Goal: Task Accomplishment & Management: Use online tool/utility

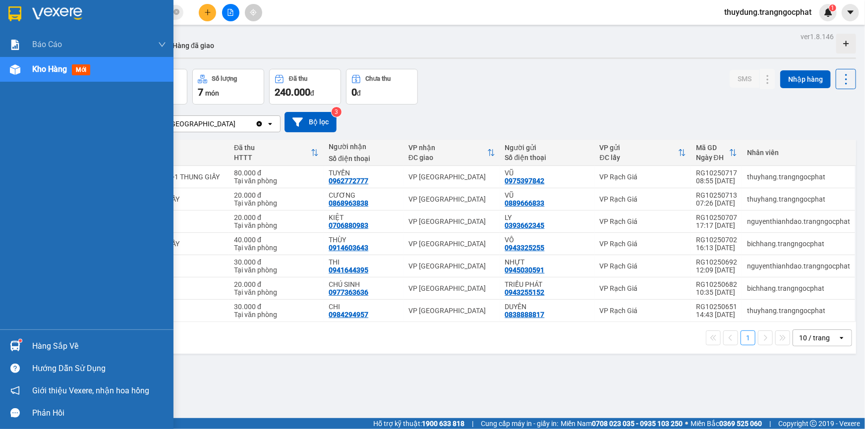
click at [60, 347] on div "Hàng sắp về" at bounding box center [99, 346] width 134 height 15
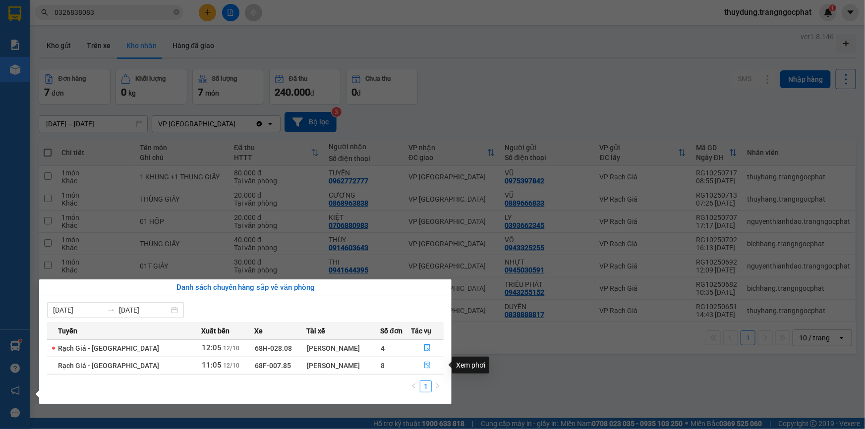
click at [425, 365] on icon "file-done" at bounding box center [427, 365] width 7 height 7
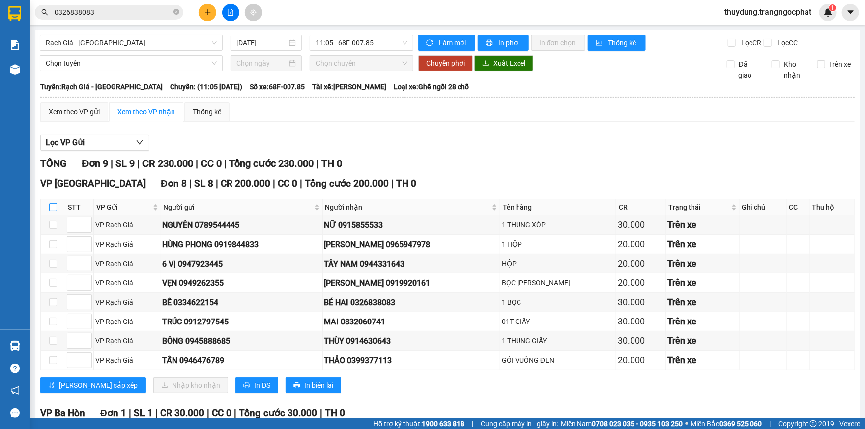
click at [52, 206] on input "checkbox" at bounding box center [53, 207] width 8 height 8
checkbox input "true"
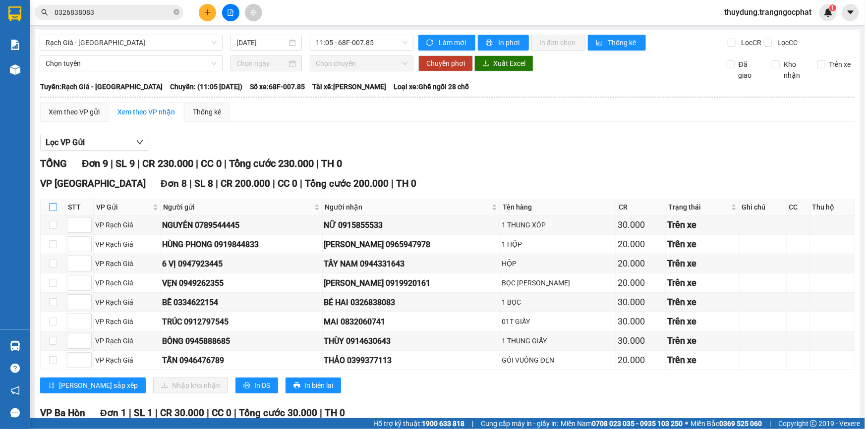
checkbox input "true"
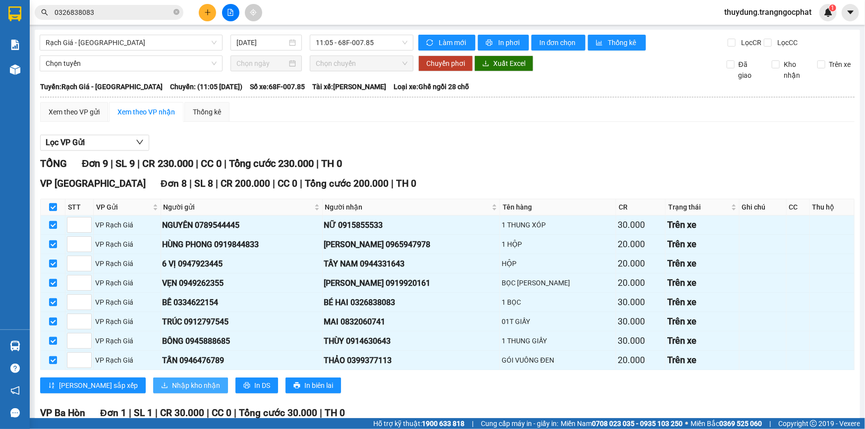
click at [172, 380] on span "Nhập kho nhận" at bounding box center [196, 385] width 48 height 11
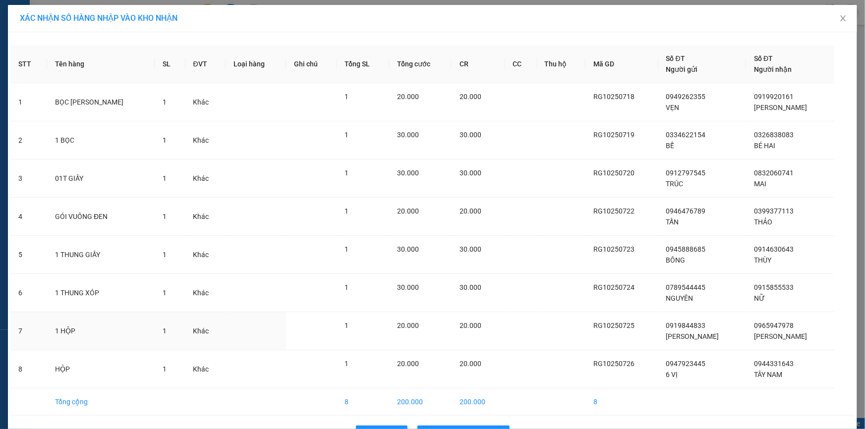
scroll to position [31, 0]
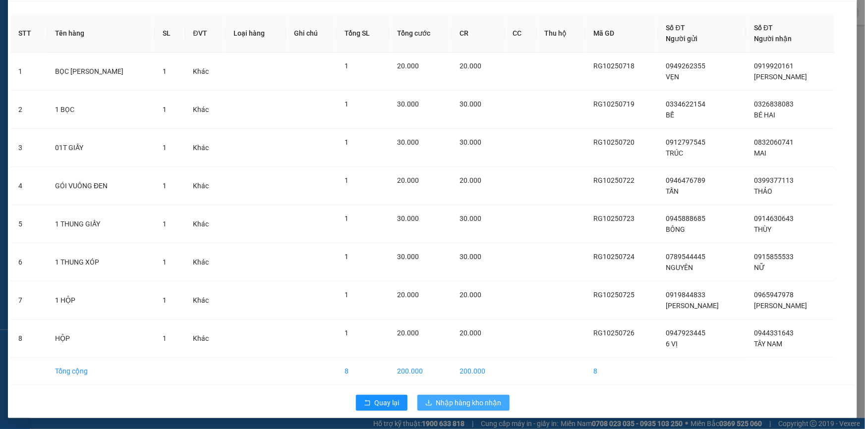
click at [478, 403] on span "Nhập hàng kho nhận" at bounding box center [468, 403] width 65 height 11
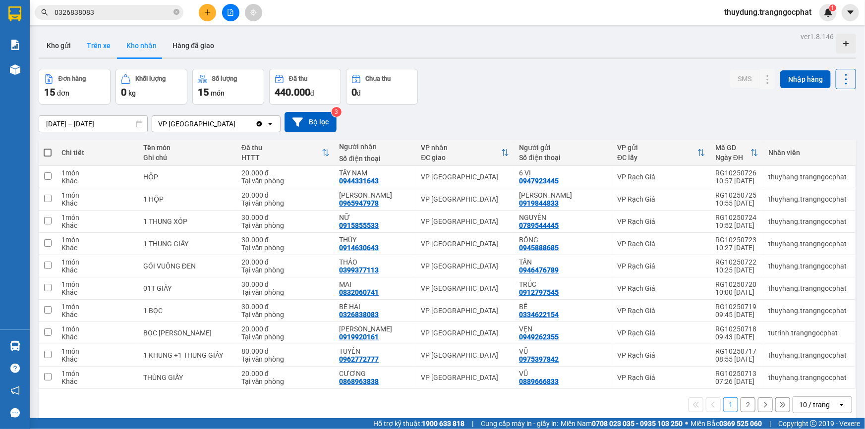
click at [93, 45] on button "Trên xe" at bounding box center [99, 46] width 40 height 24
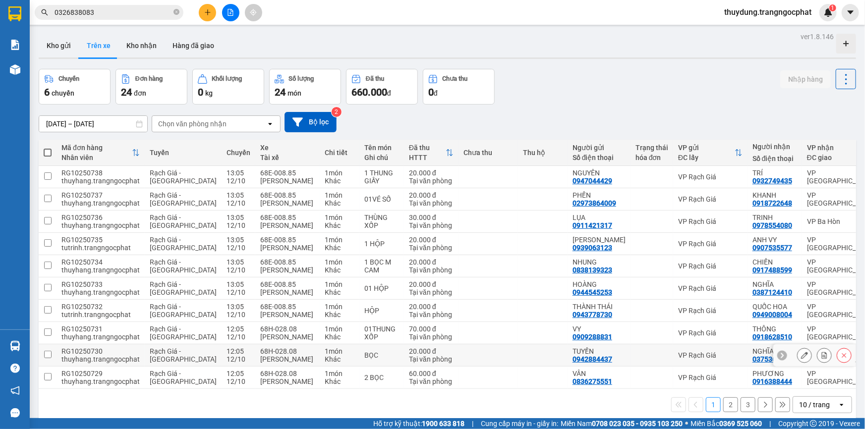
scroll to position [45, 0]
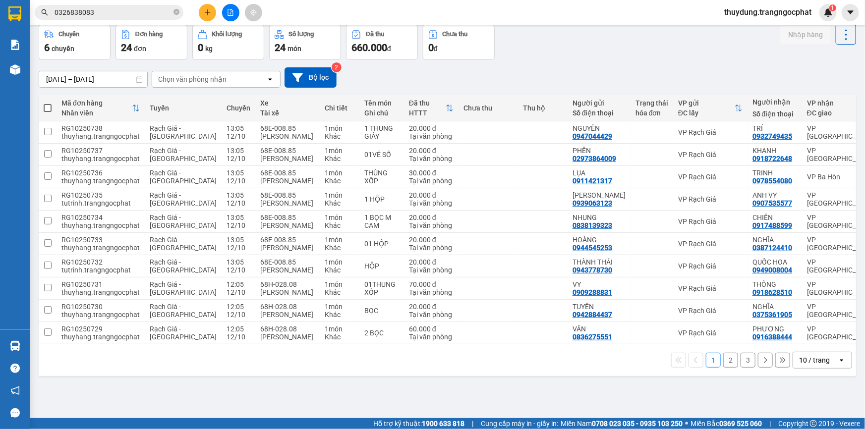
click at [723, 368] on button "2" at bounding box center [730, 360] width 15 height 15
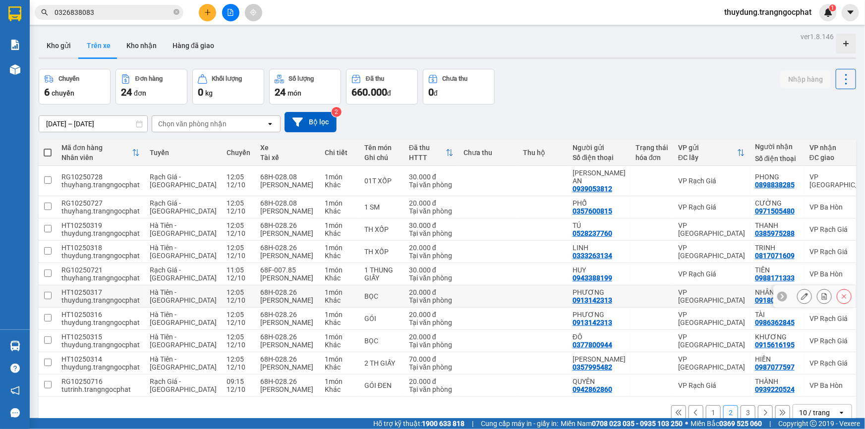
scroll to position [45, 0]
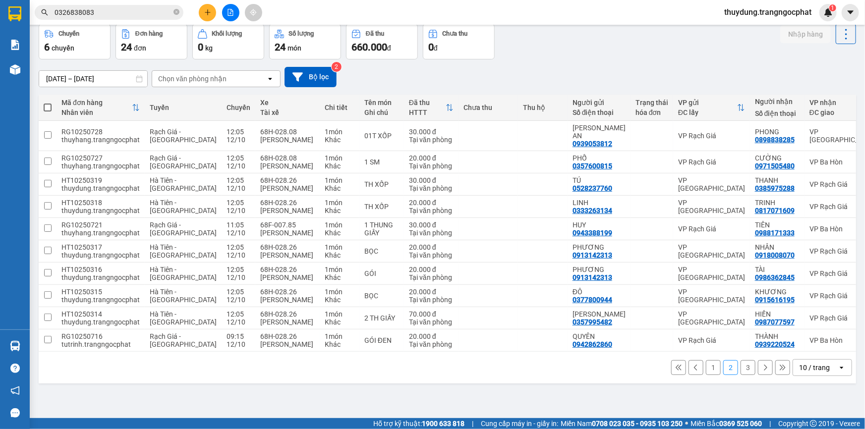
click at [706, 375] on button "1" at bounding box center [713, 367] width 15 height 15
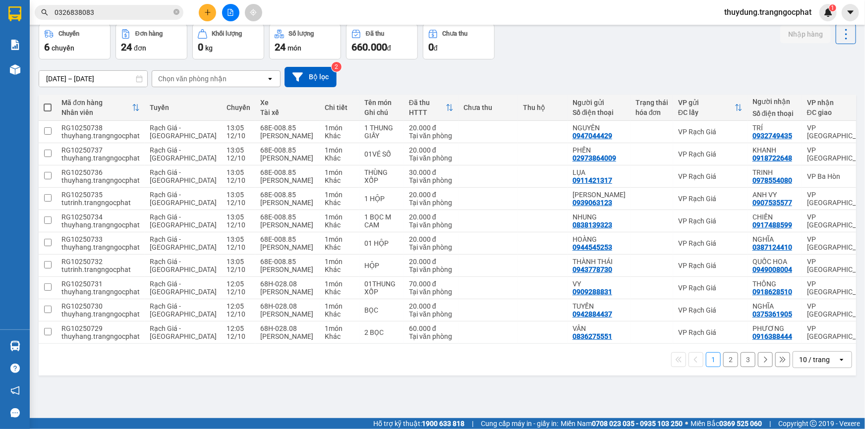
scroll to position [0, 0]
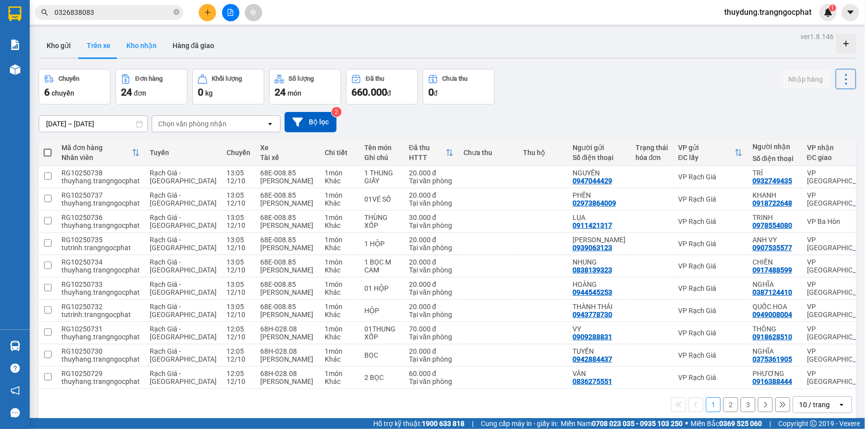
click at [151, 51] on button "Kho nhận" at bounding box center [141, 46] width 46 height 24
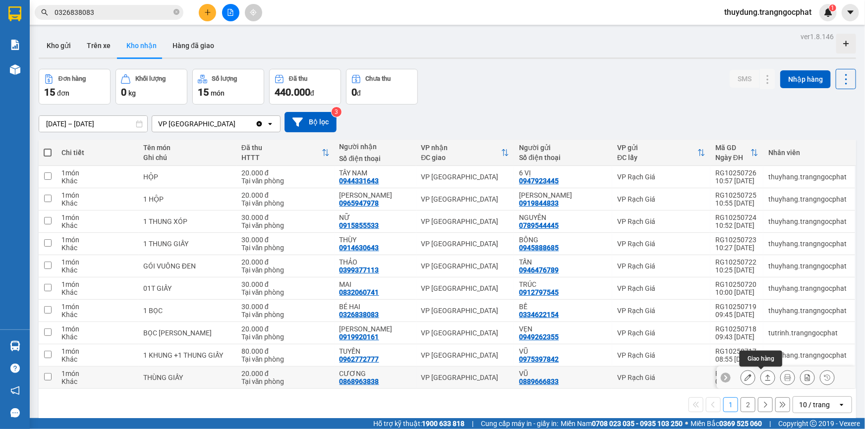
click at [764, 379] on icon at bounding box center [767, 377] width 7 height 7
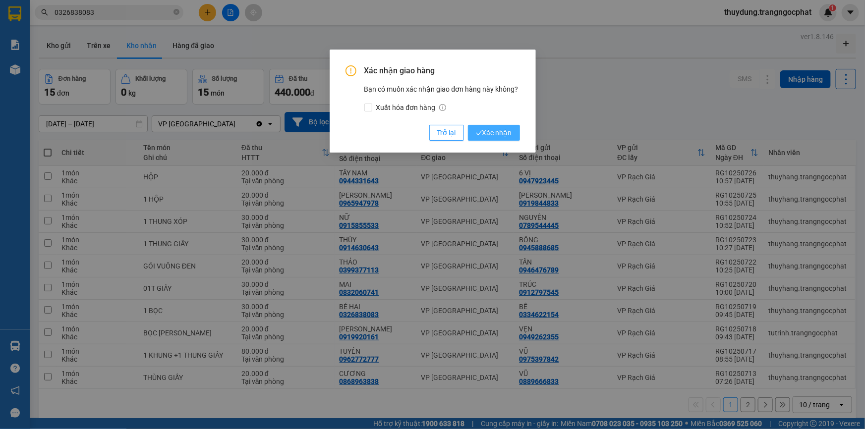
click at [509, 134] on span "Xác nhận" at bounding box center [494, 132] width 36 height 11
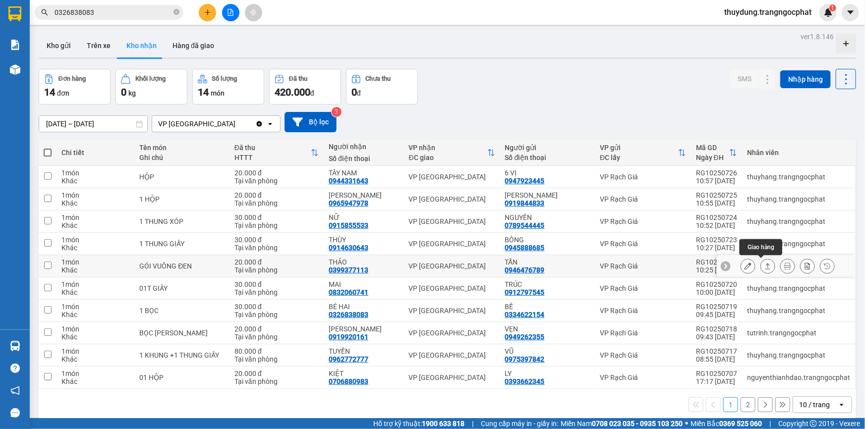
click at [764, 263] on icon at bounding box center [767, 266] width 7 height 7
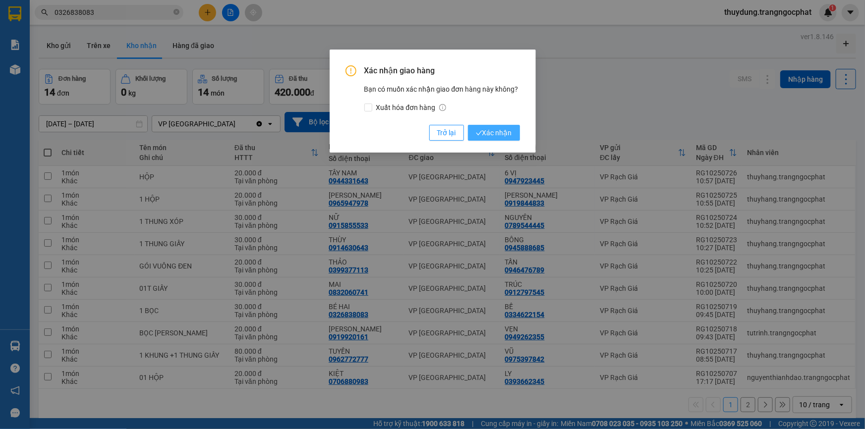
click at [500, 134] on span "Xác nhận" at bounding box center [494, 132] width 36 height 11
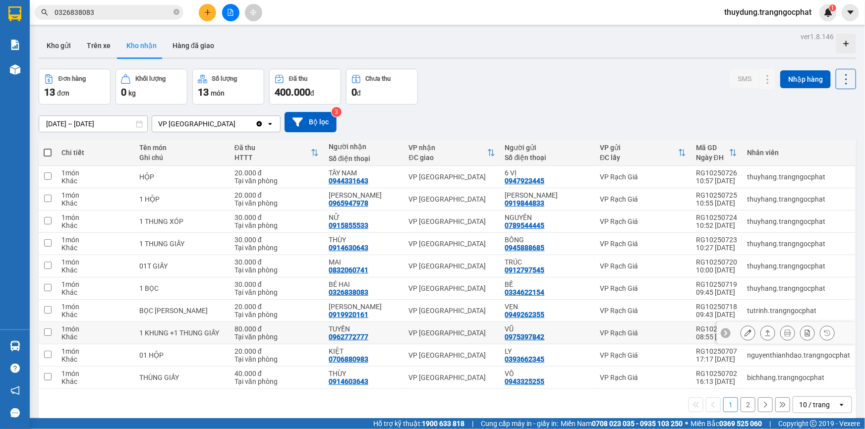
scroll to position [45, 0]
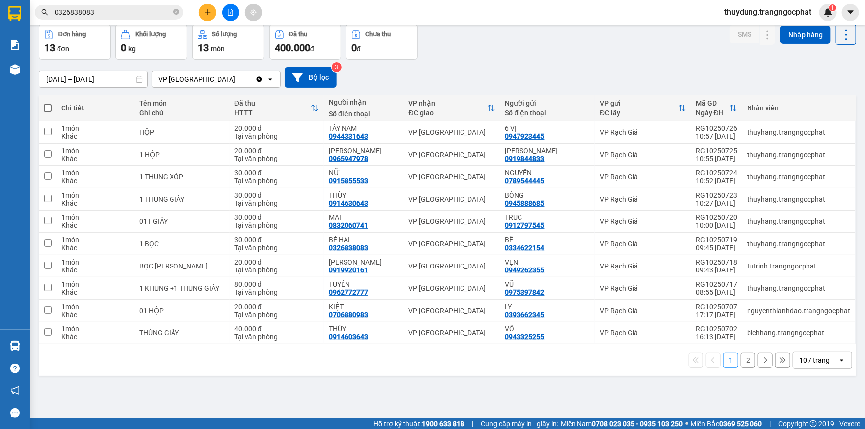
click at [744, 359] on button "2" at bounding box center [748, 360] width 15 height 15
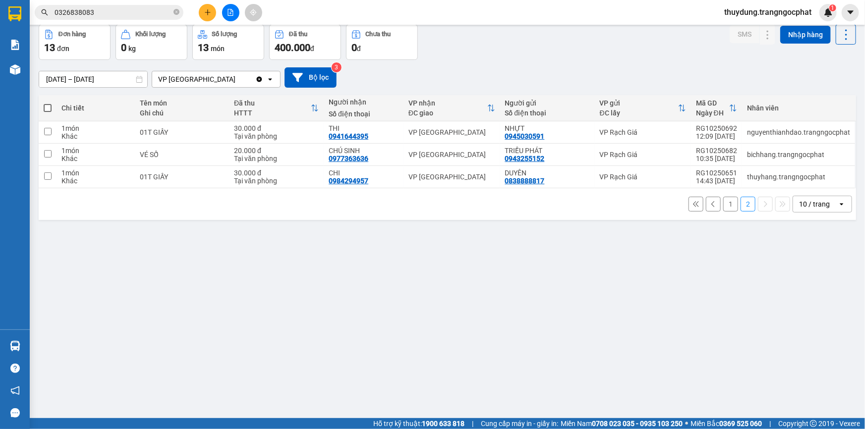
click at [725, 201] on button "1" at bounding box center [730, 204] width 15 height 15
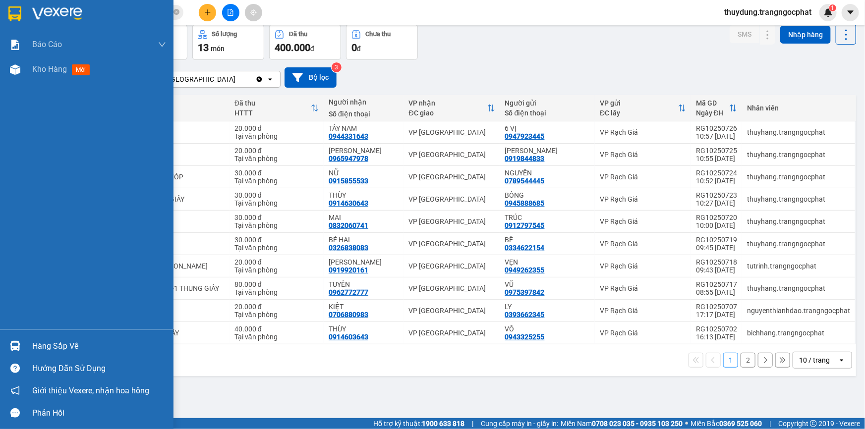
click at [38, 343] on div "Hàng sắp về" at bounding box center [99, 346] width 134 height 15
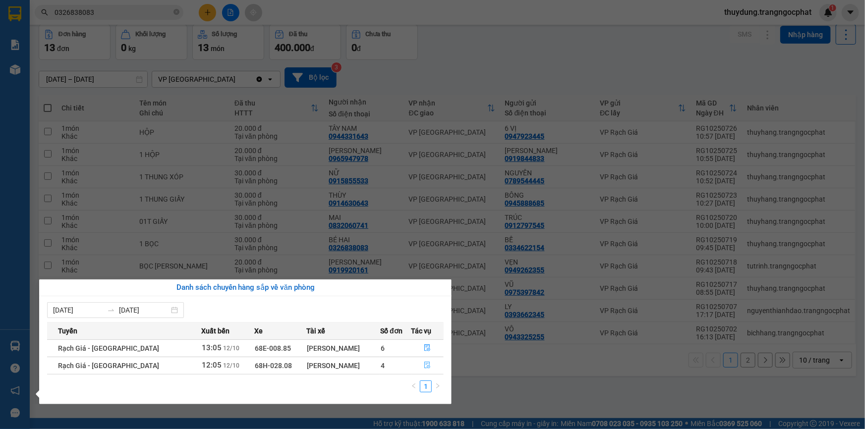
click at [424, 366] on icon "file-done" at bounding box center [427, 365] width 7 height 7
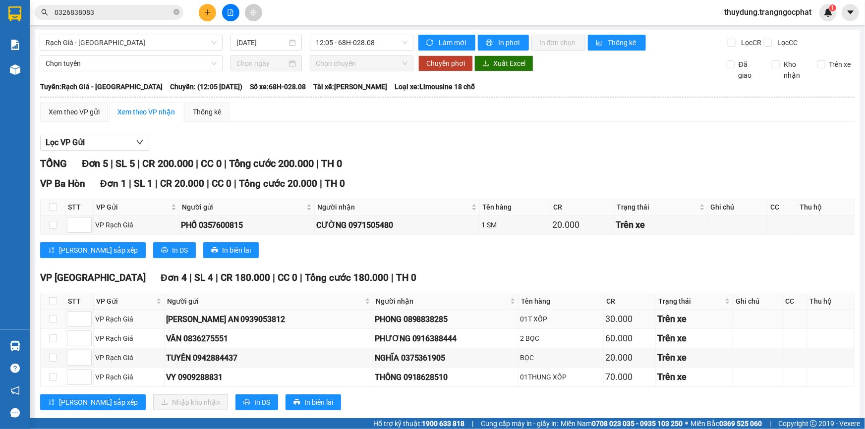
click at [424, 315] on div "PHONG 0898838285" at bounding box center [446, 319] width 142 height 12
copy div "0898838285"
click at [427, 343] on div "PHƯƠNG 0916388444" at bounding box center [446, 339] width 142 height 12
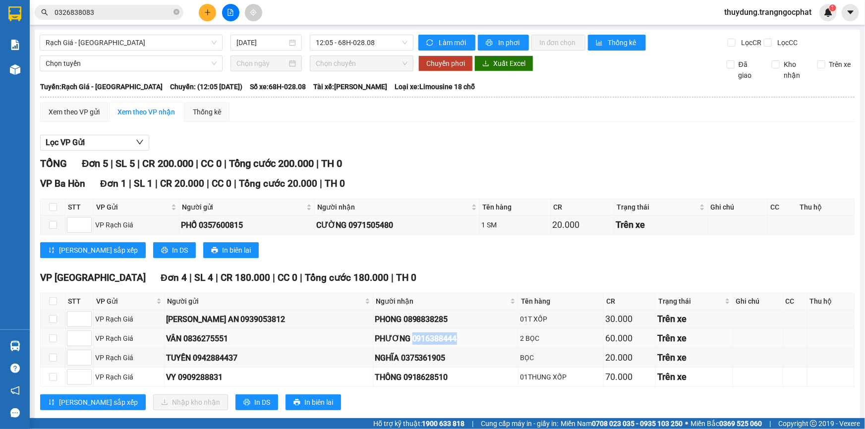
copy div "0916388444"
click at [408, 353] on div "NGHĨA 0375361905" at bounding box center [446, 358] width 142 height 12
click at [409, 353] on div "NGHĨA 0375361905" at bounding box center [446, 358] width 142 height 12
copy div "0375361905"
click at [421, 380] on div "THÔNG 0918628510" at bounding box center [446, 377] width 142 height 12
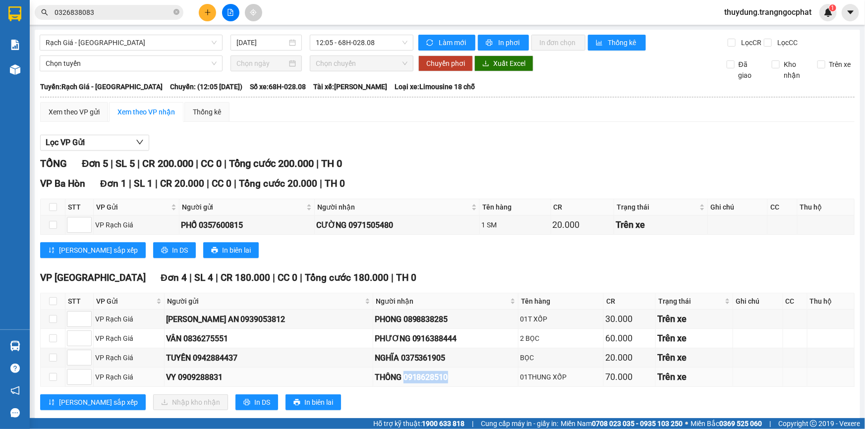
click at [421, 380] on div "THÔNG 0918628510" at bounding box center [446, 377] width 142 height 12
copy div "0918628510"
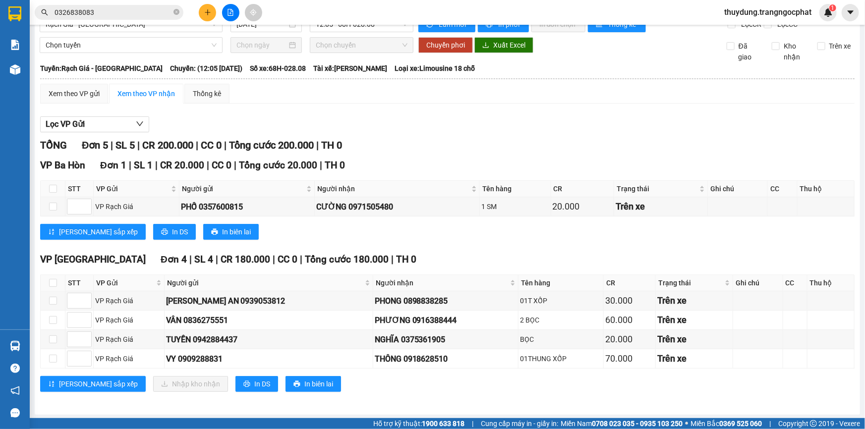
click at [429, 230] on div "Lưu sắp xếp In DS In biên lai" at bounding box center [447, 232] width 814 height 16
click at [55, 283] on input "checkbox" at bounding box center [53, 283] width 8 height 8
checkbox input "true"
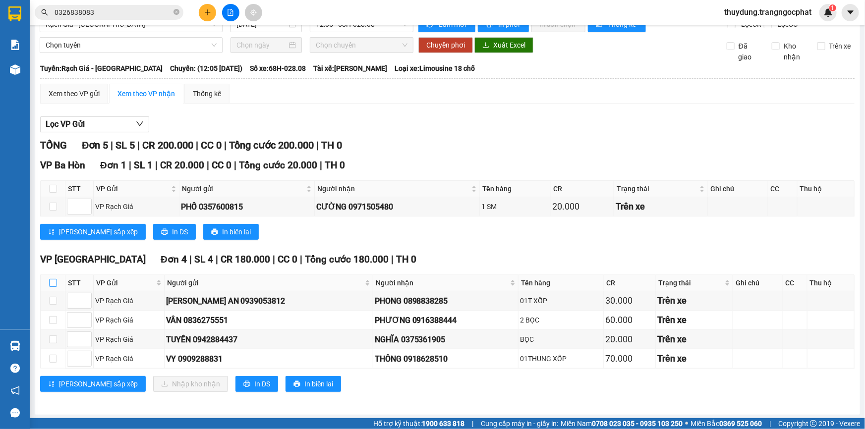
checkbox input "true"
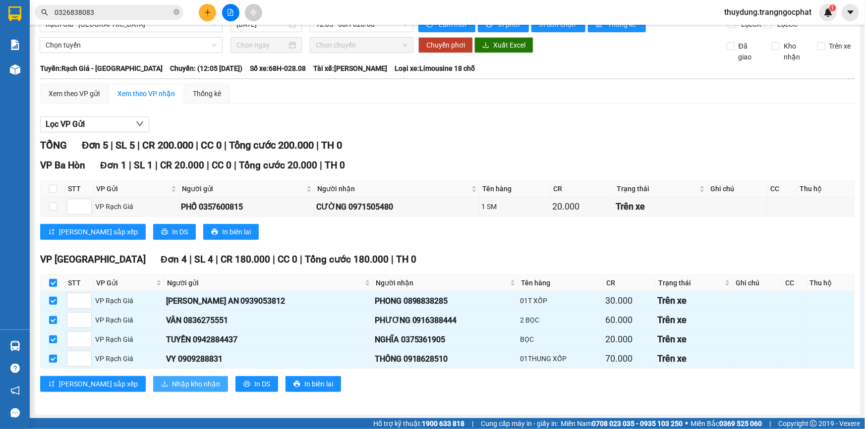
click at [172, 388] on span "Nhập kho nhận" at bounding box center [196, 384] width 48 height 11
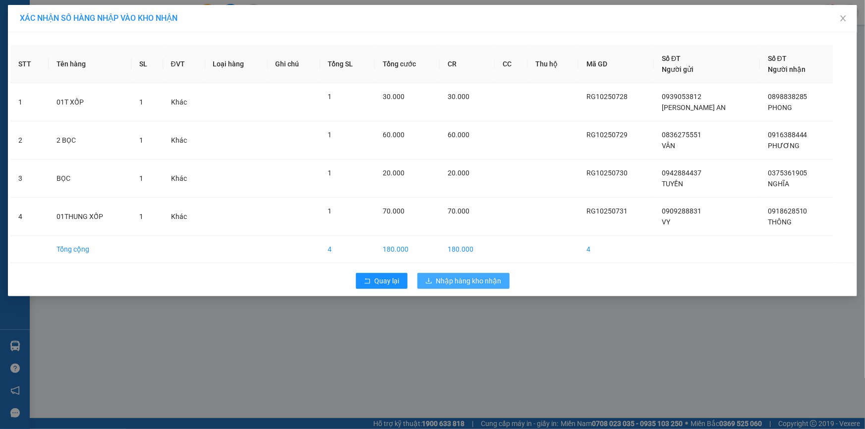
click at [468, 279] on span "Nhập hàng kho nhận" at bounding box center [468, 281] width 65 height 11
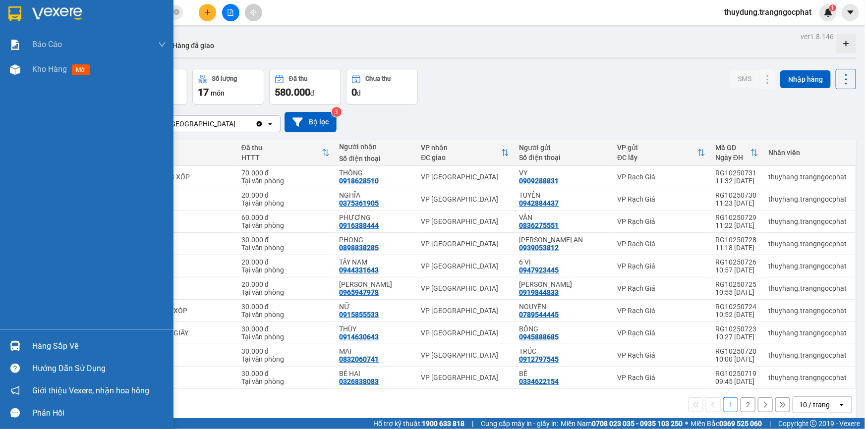
click at [46, 344] on div "Hàng sắp về" at bounding box center [99, 346] width 134 height 15
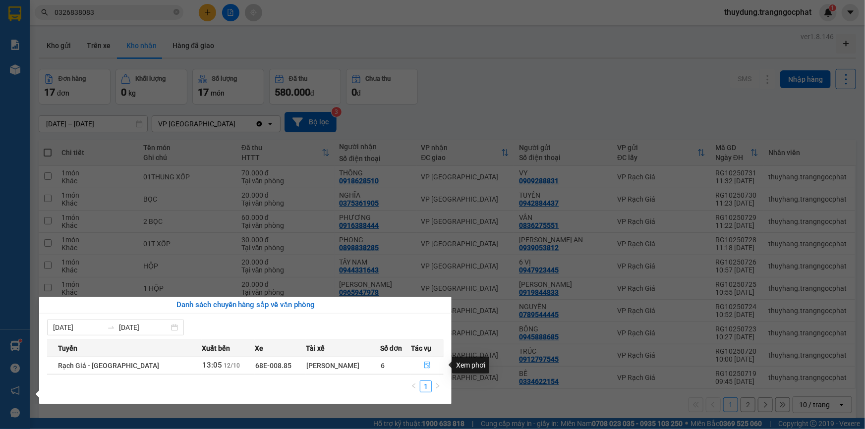
click at [426, 363] on icon "file-done" at bounding box center [427, 365] width 7 height 7
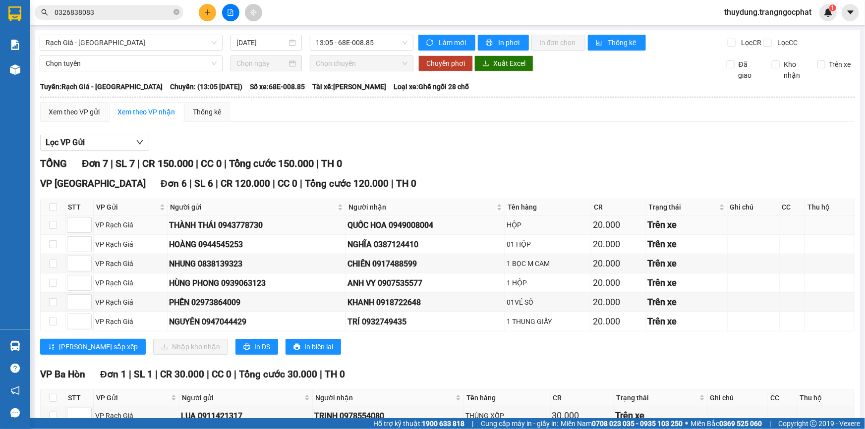
click at [416, 226] on div "QUỐC HOA 0949008004" at bounding box center [425, 225] width 156 height 12
copy div "0949008004"
click at [412, 251] on td "NGHĨA 0387124410" at bounding box center [425, 244] width 159 height 19
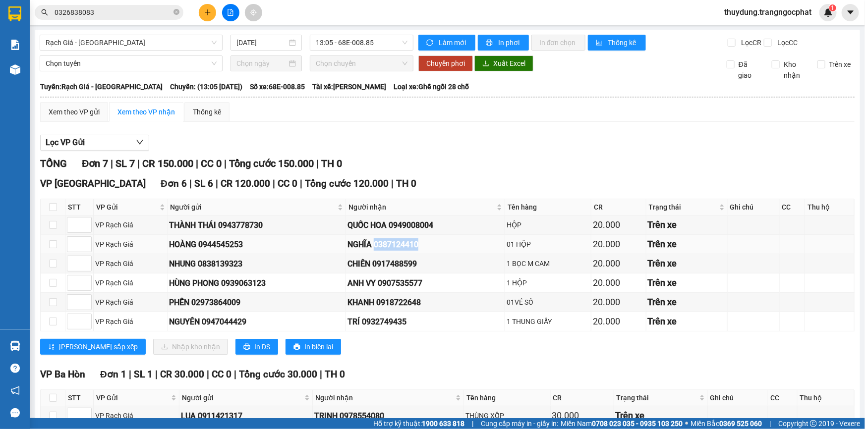
copy div "0387124410"
click at [399, 263] on div "CHIẾN 0917488599" at bounding box center [425, 264] width 156 height 12
click at [399, 264] on div "CHIẾN 0917488599" at bounding box center [425, 264] width 156 height 12
copy div "0917488599"
click at [393, 284] on div "ANH VY 0907535577" at bounding box center [425, 283] width 156 height 12
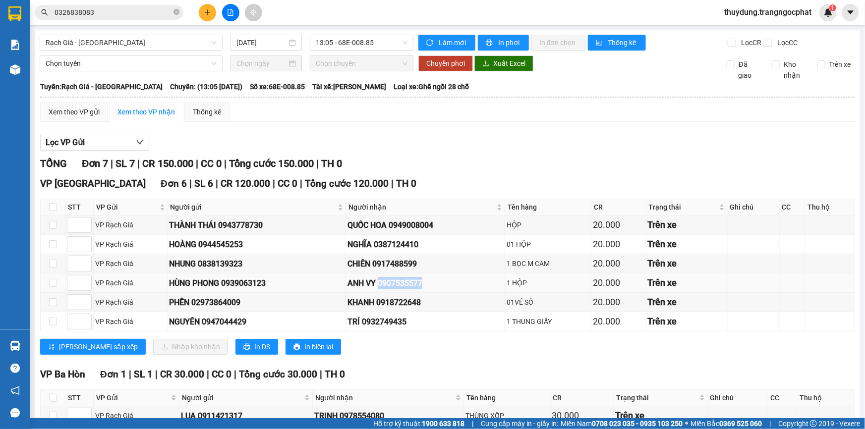
click at [393, 284] on div "ANH VY 0907535577" at bounding box center [425, 283] width 156 height 12
copy div "0907535577"
click at [388, 305] on div "KHANH 0918722648" at bounding box center [425, 302] width 156 height 12
copy div "0918722648"
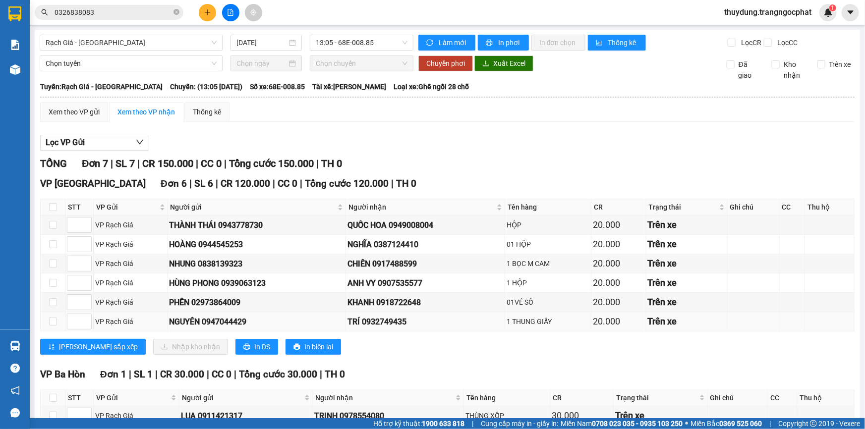
click at [392, 313] on td "TRÍ 0932749435" at bounding box center [425, 321] width 159 height 19
click at [394, 316] on div "TRÍ 0932749435" at bounding box center [425, 322] width 156 height 12
click at [397, 317] on div "TRÍ 0932749435" at bounding box center [425, 322] width 156 height 12
copy div "0932749435"
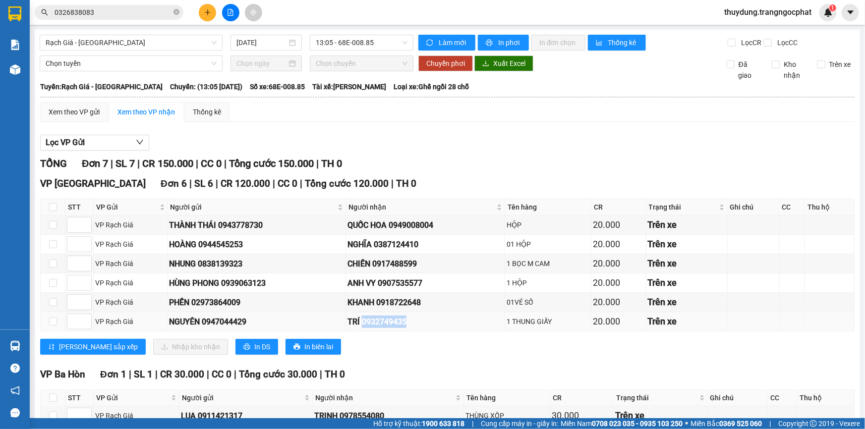
click at [383, 323] on div "TRÍ 0932749435" at bounding box center [425, 322] width 156 height 12
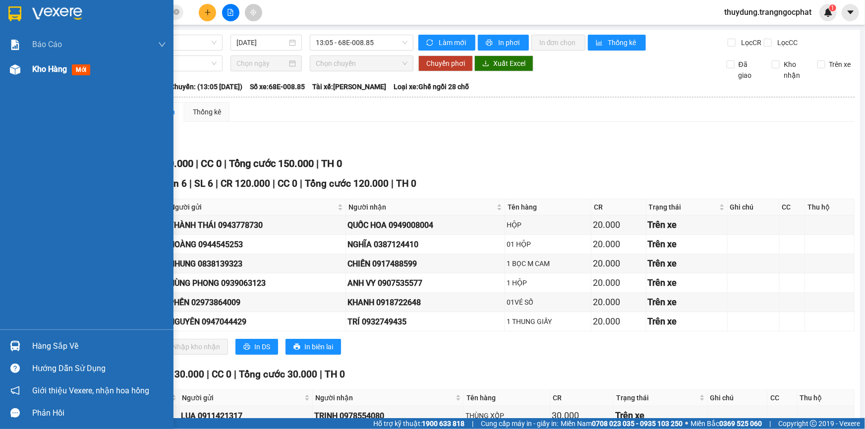
click at [79, 69] on span "mới" at bounding box center [81, 69] width 18 height 11
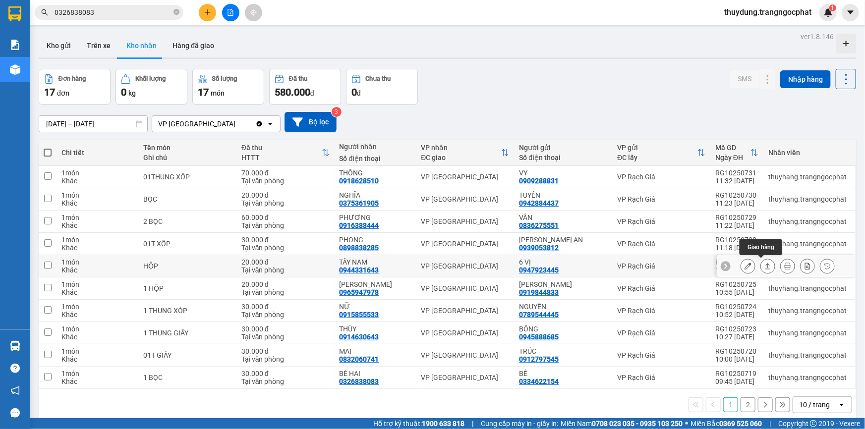
click at [764, 265] on icon at bounding box center [767, 266] width 7 height 7
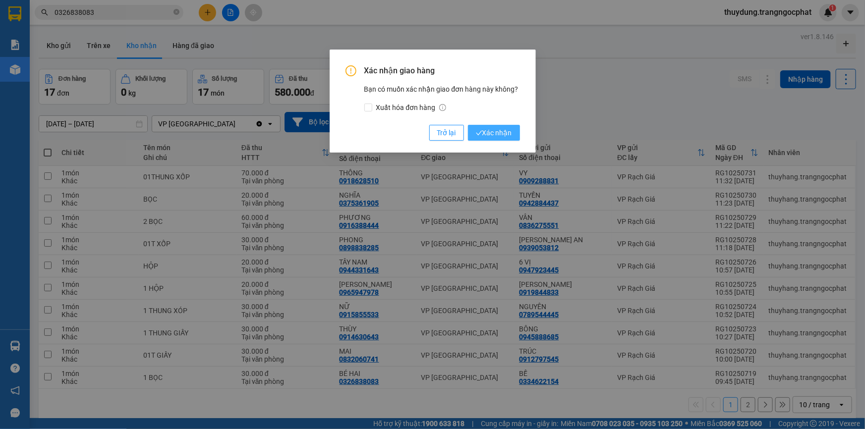
click at [500, 134] on span "Xác nhận" at bounding box center [494, 132] width 36 height 11
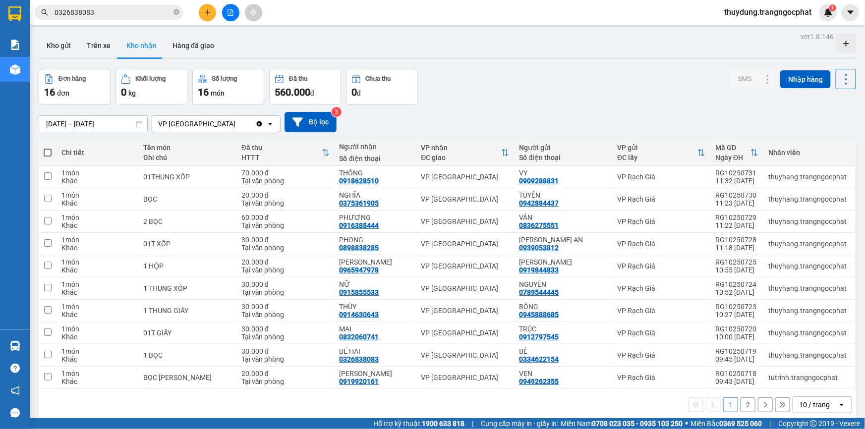
click at [743, 402] on button "2" at bounding box center [748, 405] width 15 height 15
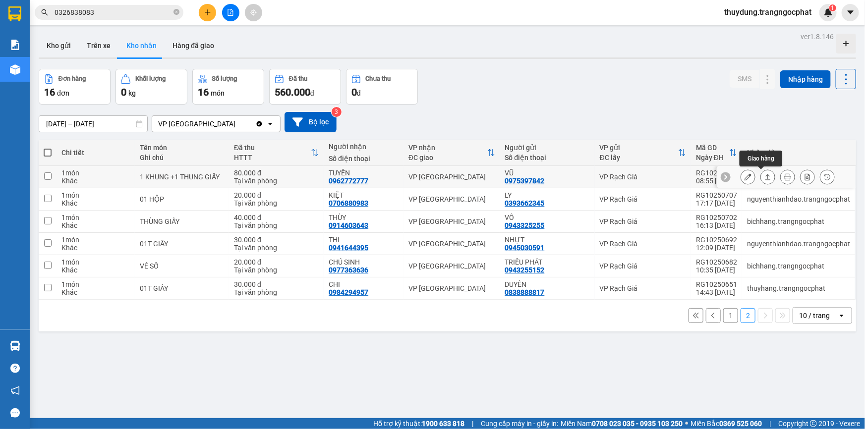
click at [764, 174] on icon at bounding box center [767, 177] width 7 height 7
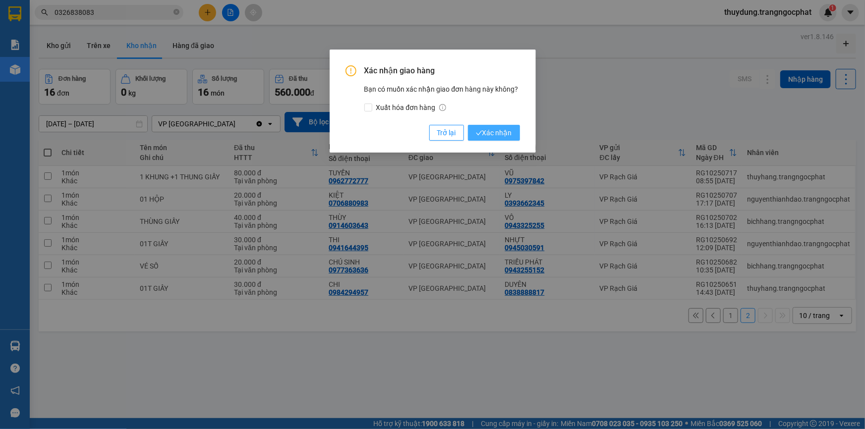
click at [501, 133] on span "Xác nhận" at bounding box center [494, 132] width 36 height 11
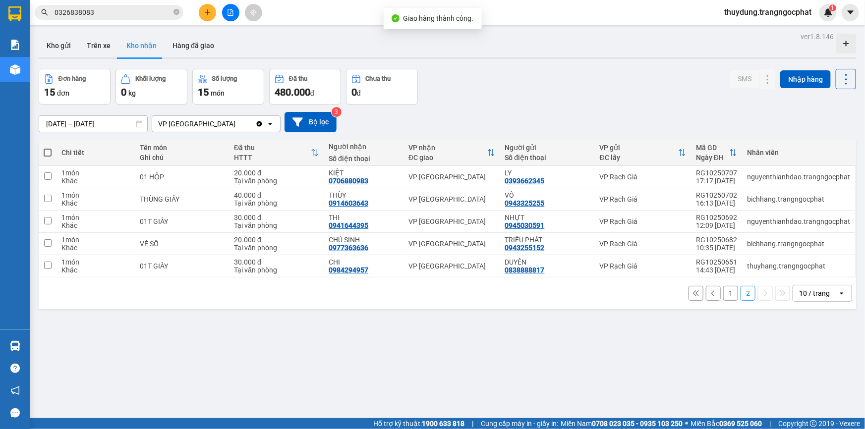
click at [725, 295] on button "1" at bounding box center [730, 293] width 15 height 15
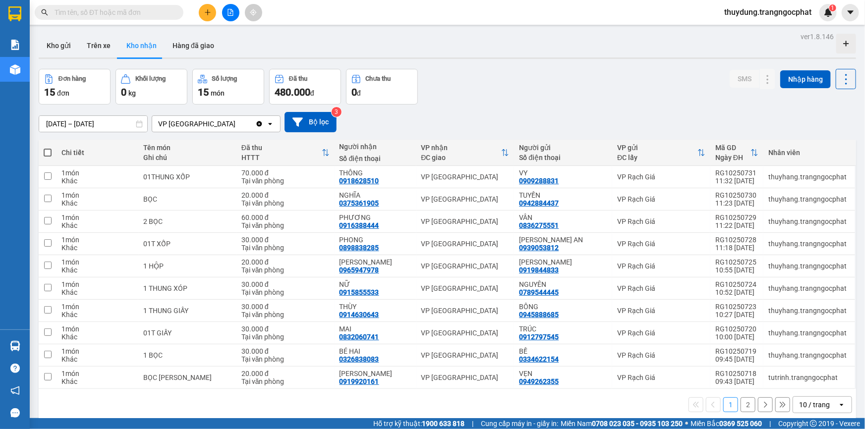
scroll to position [45, 0]
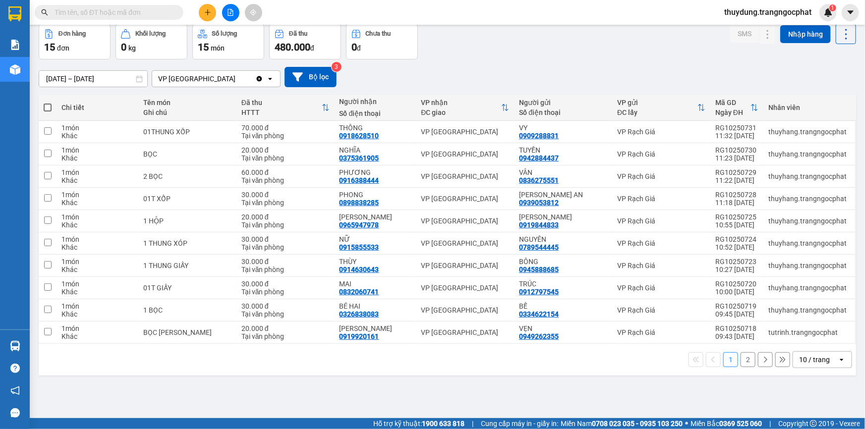
click at [743, 359] on button "2" at bounding box center [748, 359] width 15 height 15
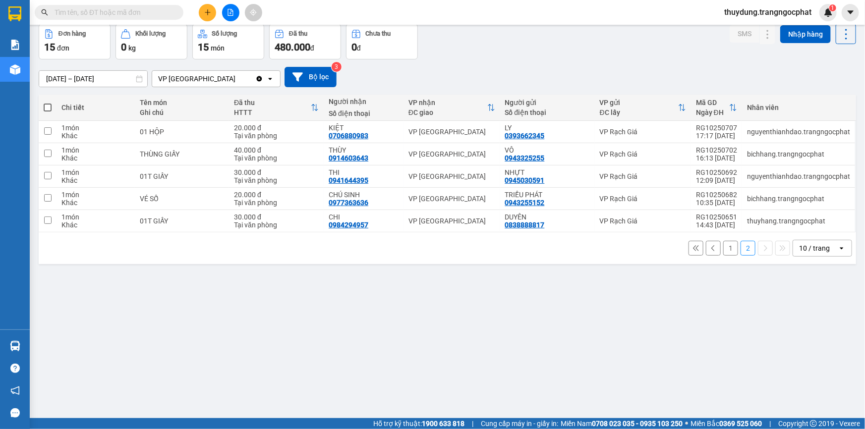
click at [724, 247] on button "1" at bounding box center [730, 248] width 15 height 15
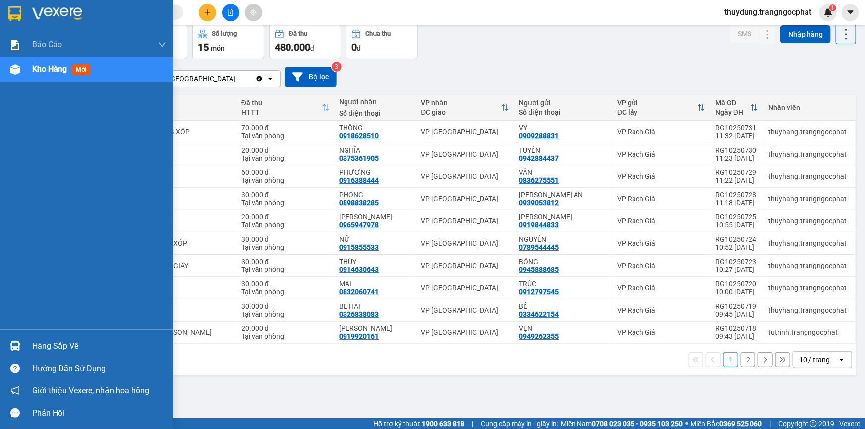
drag, startPoint x: 20, startPoint y: 347, endPoint x: 29, endPoint y: 347, distance: 8.9
click at [20, 347] on div at bounding box center [14, 346] width 17 height 17
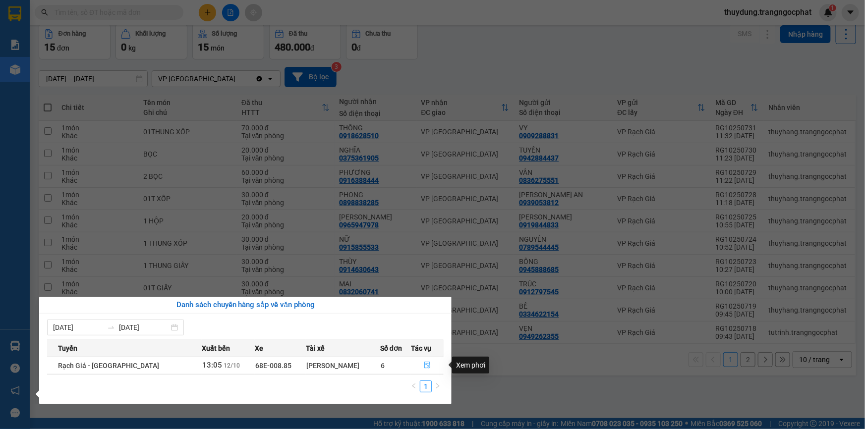
click at [426, 366] on icon "file-done" at bounding box center [427, 365] width 6 height 7
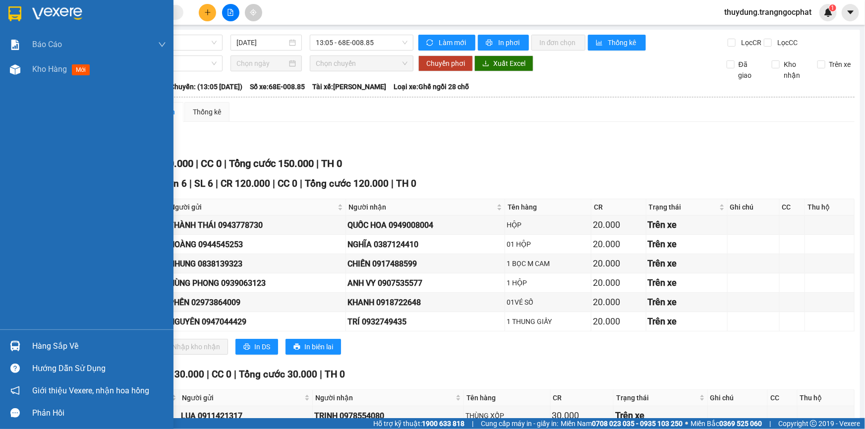
click at [70, 347] on div "Hàng sắp về" at bounding box center [99, 346] width 134 height 15
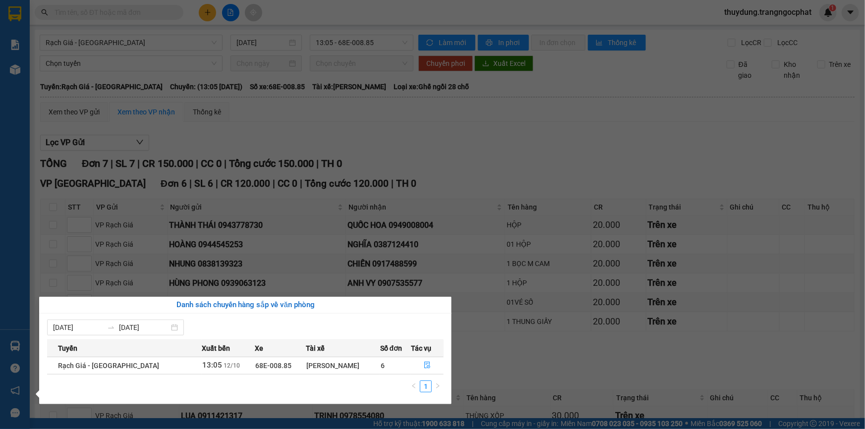
click at [4, 248] on div "Báo cáo Doanh số tạo đơn theo VP gửi mới (nhà xe) Doanh số tạo đơn theo VP gửi …" at bounding box center [15, 214] width 30 height 429
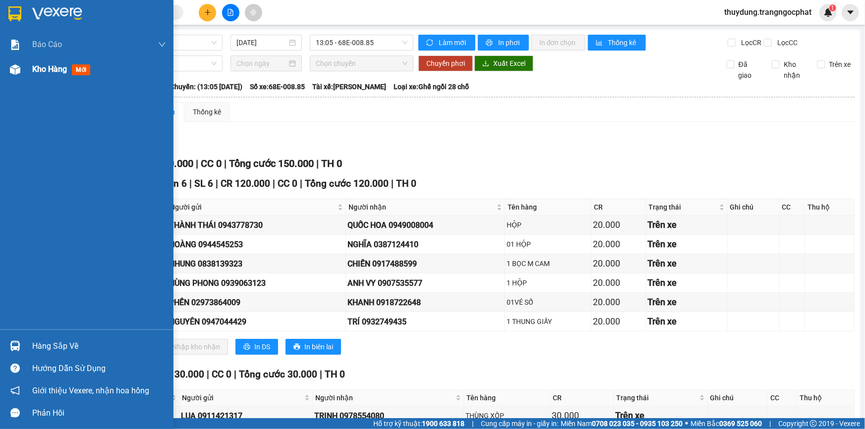
click at [83, 69] on span "mới" at bounding box center [81, 69] width 18 height 11
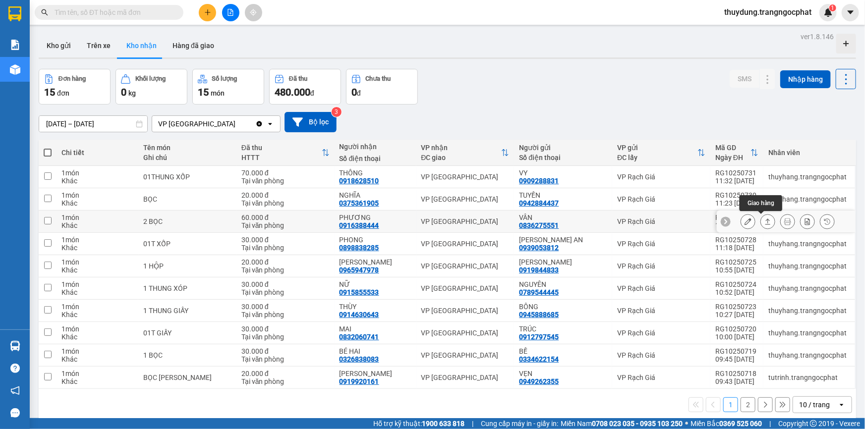
click at [764, 221] on icon at bounding box center [767, 221] width 7 height 7
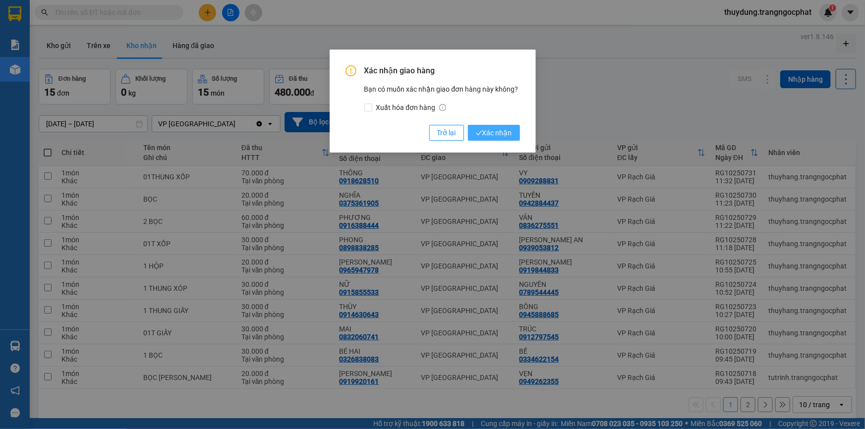
click at [512, 139] on button "Xác nhận" at bounding box center [494, 133] width 52 height 16
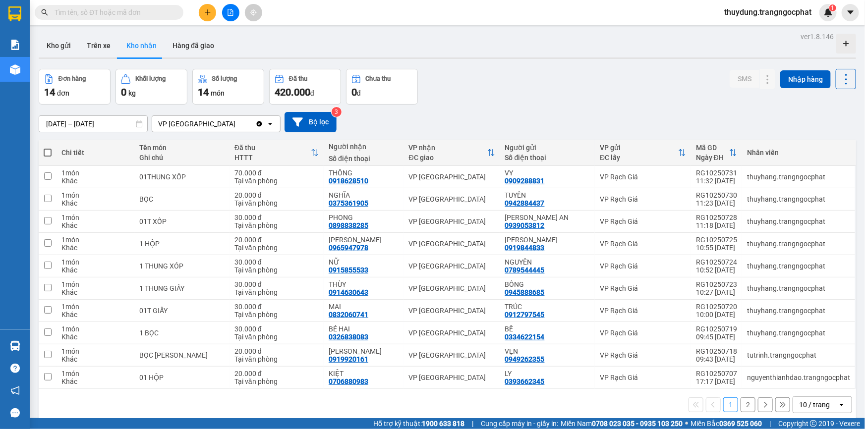
click at [540, 88] on div "Đơn hàng 14 đơn Khối lượng 0 kg Số lượng 14 món Đã thu 420.000 đ Chưa thu 0 đ S…" at bounding box center [447, 87] width 817 height 36
click at [584, 98] on div "Đơn hàng 14 đơn Khối lượng 0 kg Số lượng 14 món Đã thu 420.000 đ Chưa thu 0 đ S…" at bounding box center [447, 87] width 817 height 36
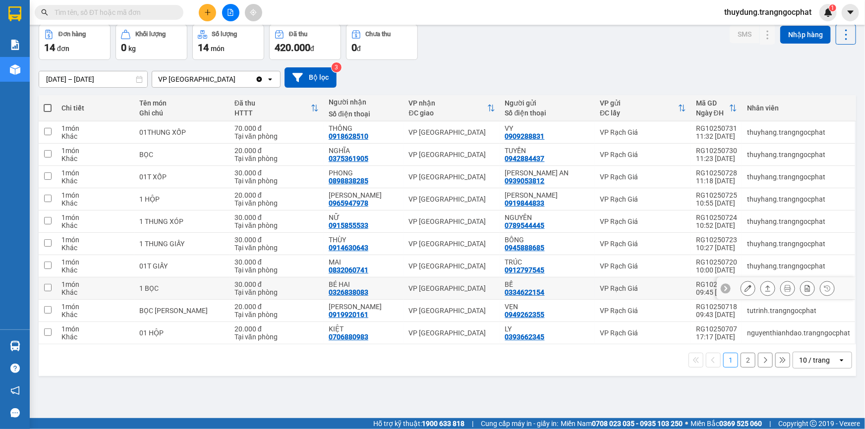
scroll to position [45, 0]
click at [765, 287] on icon at bounding box center [767, 288] width 5 height 6
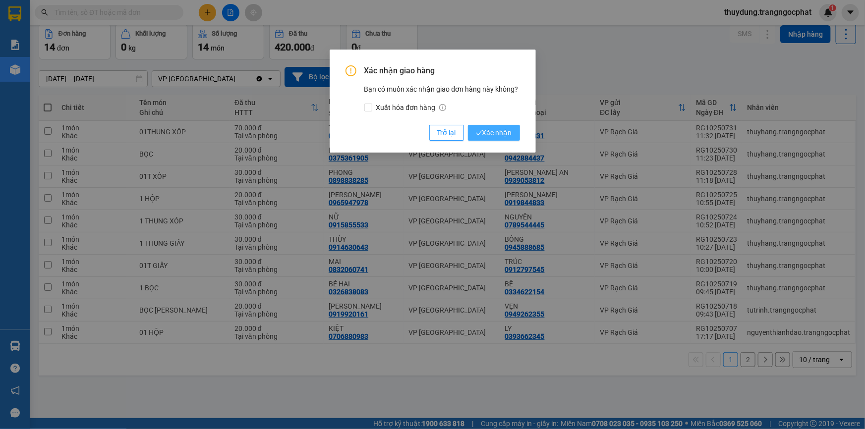
click at [500, 130] on span "Xác nhận" at bounding box center [494, 132] width 36 height 11
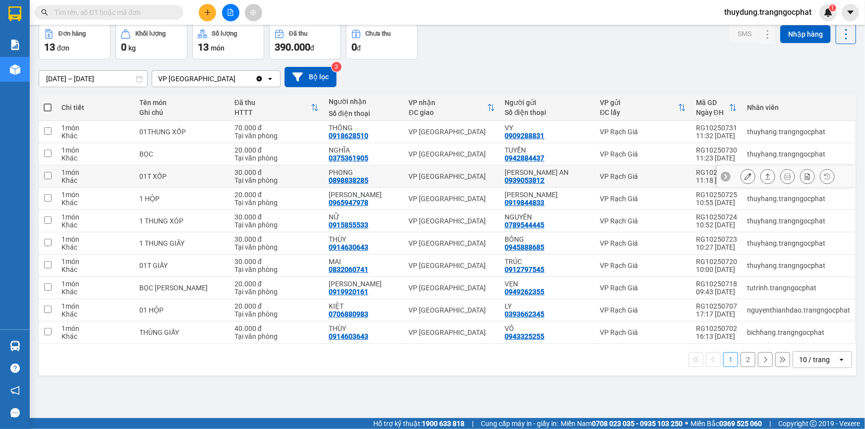
click at [765, 175] on button at bounding box center [768, 176] width 14 height 17
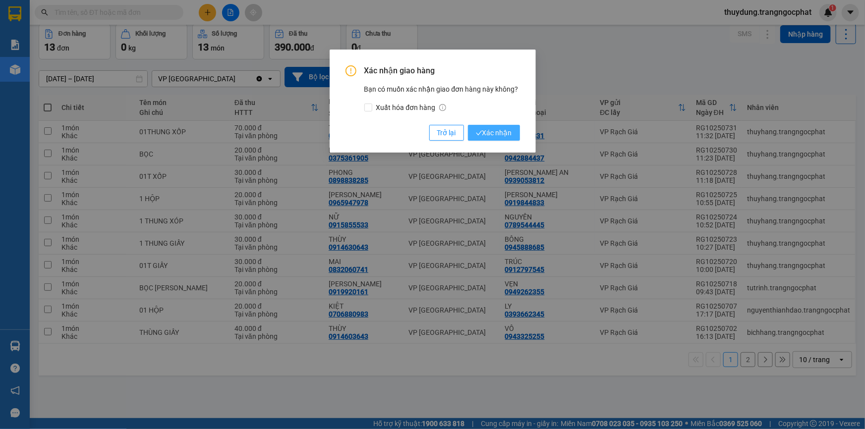
click at [509, 133] on span "Xác nhận" at bounding box center [494, 132] width 36 height 11
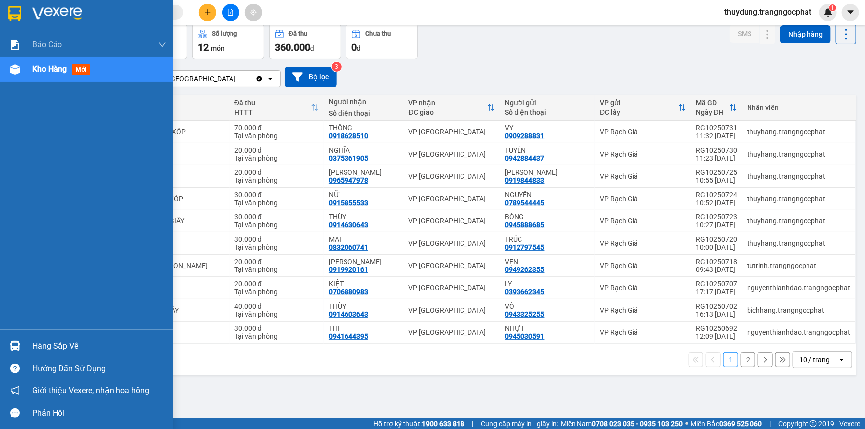
click at [52, 343] on div "Hàng sắp về" at bounding box center [99, 346] width 134 height 15
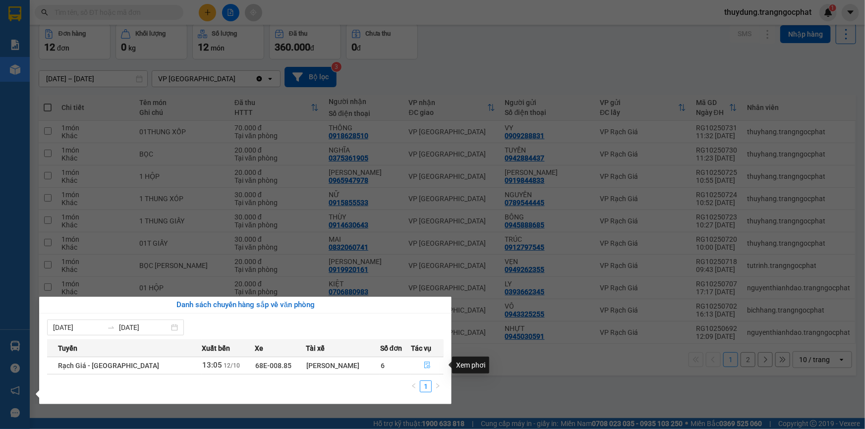
click at [424, 365] on icon "file-done" at bounding box center [427, 365] width 6 height 7
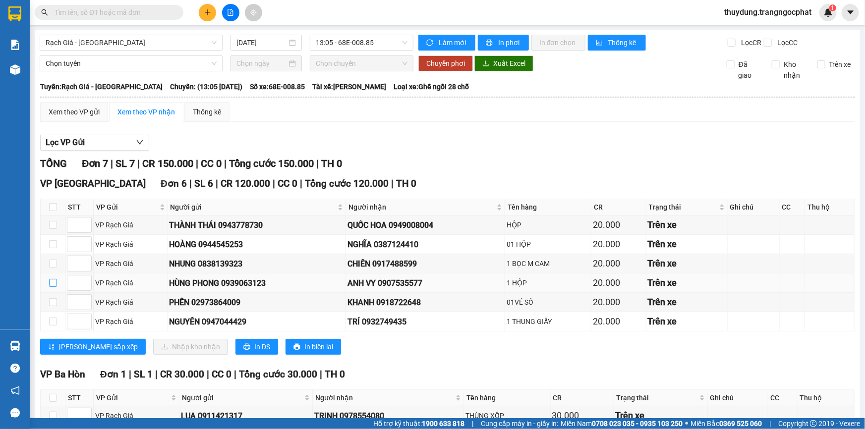
click at [55, 286] on input "checkbox" at bounding box center [53, 283] width 8 height 8
checkbox input "true"
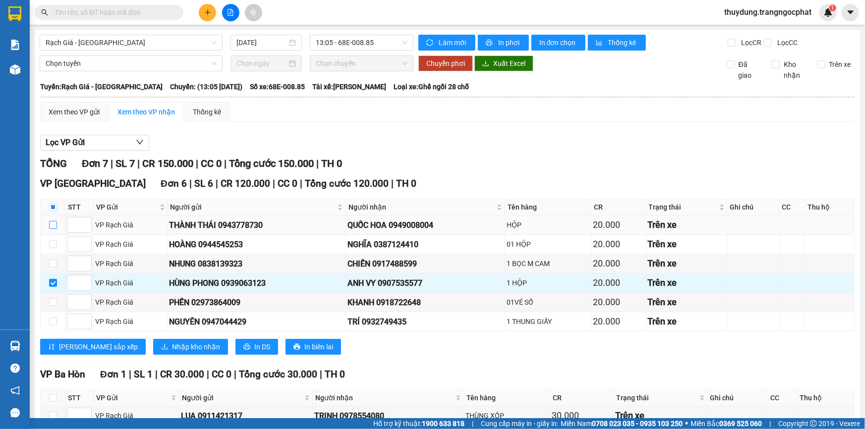
click at [52, 223] on input "checkbox" at bounding box center [53, 225] width 8 height 8
checkbox input "true"
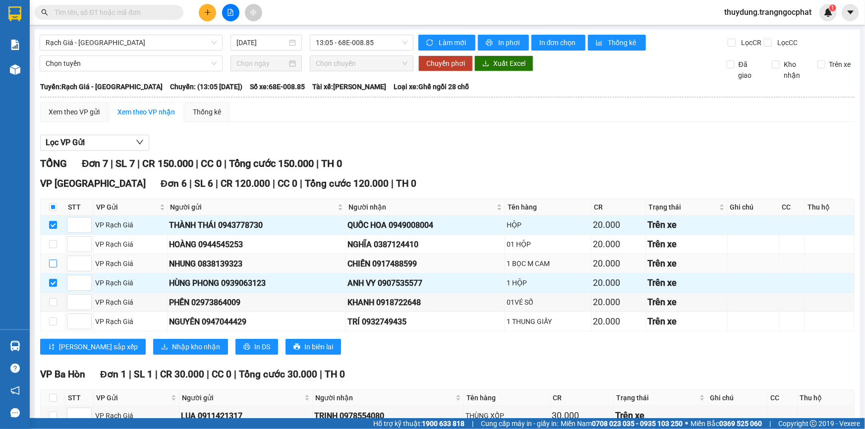
click at [53, 264] on input "checkbox" at bounding box center [53, 264] width 8 height 8
checkbox input "true"
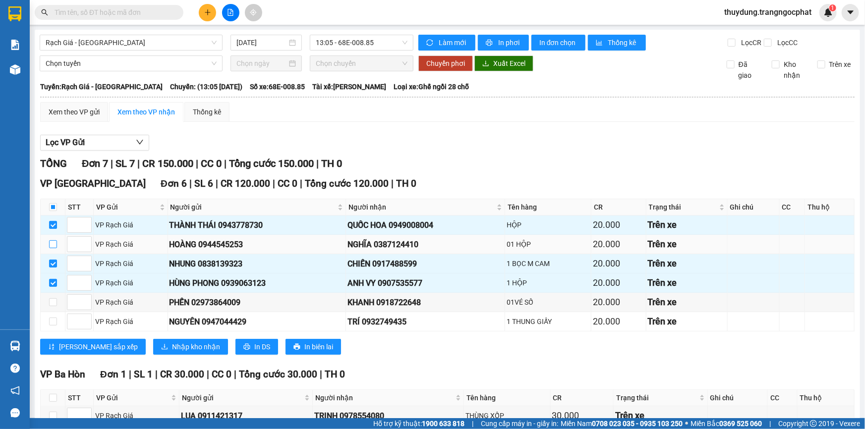
click at [51, 244] on input "checkbox" at bounding box center [53, 244] width 8 height 8
checkbox input "true"
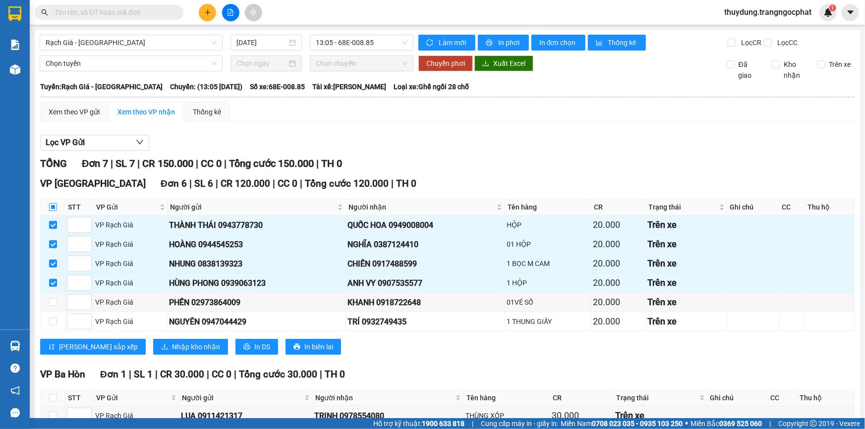
click at [55, 209] on input "checkbox" at bounding box center [53, 207] width 8 height 8
checkbox input "true"
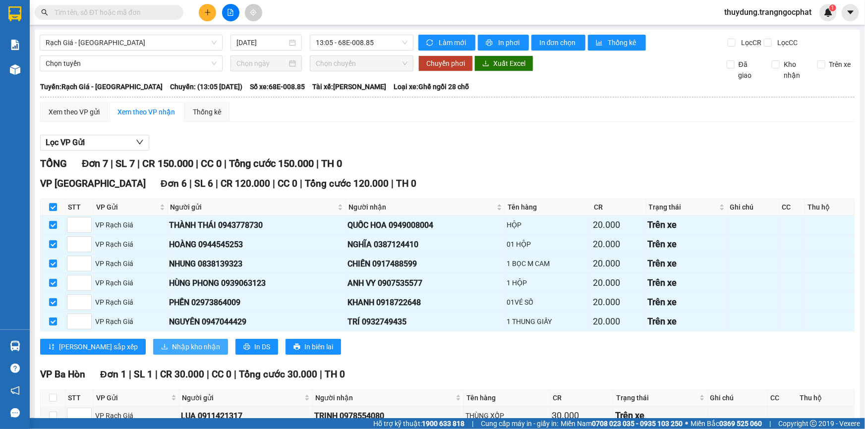
click at [172, 345] on span "Nhập kho nhận" at bounding box center [196, 347] width 48 height 11
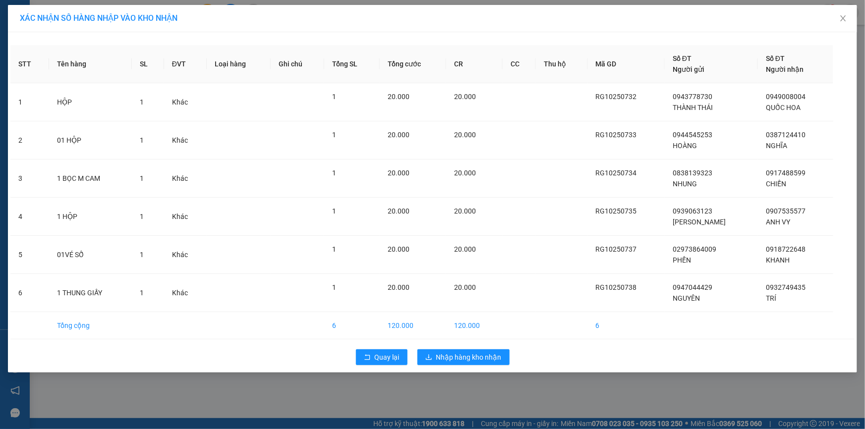
click at [478, 366] on div "Quay lại Nhập hàng kho nhận" at bounding box center [432, 358] width 844 height 26
drag, startPoint x: 479, startPoint y: 363, endPoint x: 465, endPoint y: 356, distance: 15.5
click at [478, 363] on button "Nhập hàng kho nhận" at bounding box center [463, 357] width 92 height 16
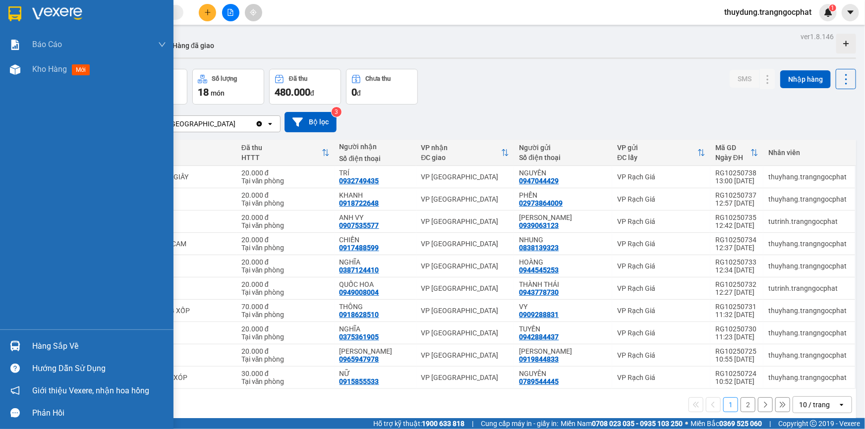
click at [74, 343] on div "Hàng sắp về" at bounding box center [99, 346] width 134 height 15
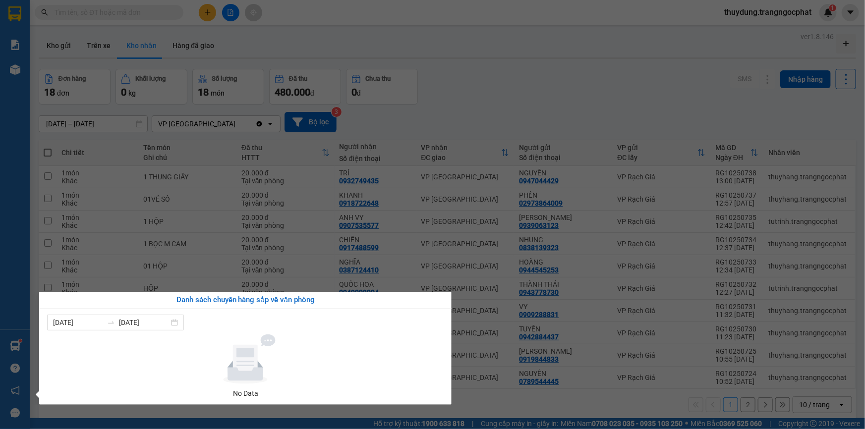
click at [11, 265] on div "Báo cáo Doanh số tạo đơn theo VP gửi mới (nhà xe) Doanh số tạo đơn theo VP gửi …" at bounding box center [15, 214] width 30 height 429
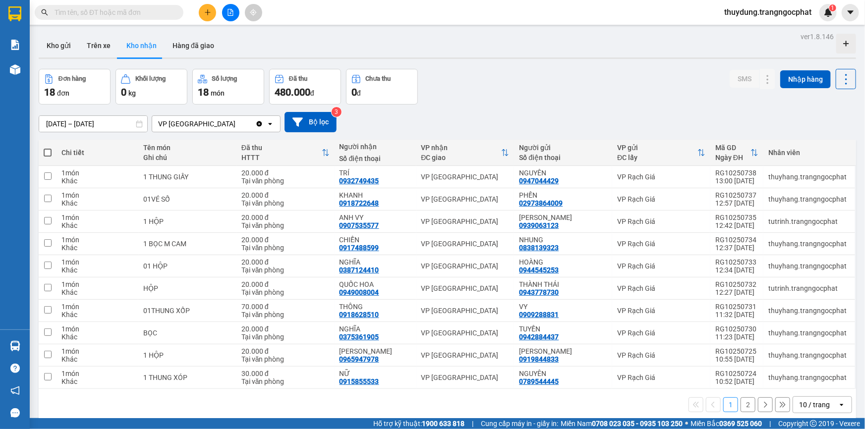
click at [529, 79] on div "Đơn hàng 18 đơn Khối lượng 0 kg Số lượng 18 món Đã thu 480.000 đ Chưa thu 0 đ S…" at bounding box center [447, 87] width 817 height 36
click at [764, 223] on icon at bounding box center [767, 221] width 7 height 7
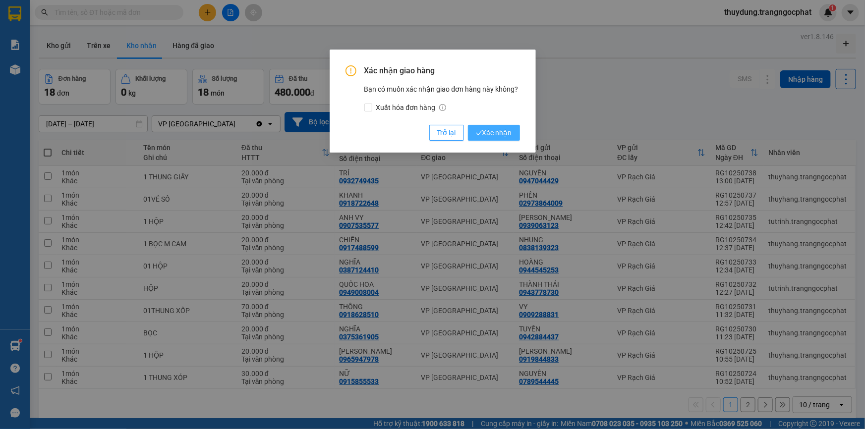
click at [481, 131] on icon "check" at bounding box center [479, 133] width 6 height 6
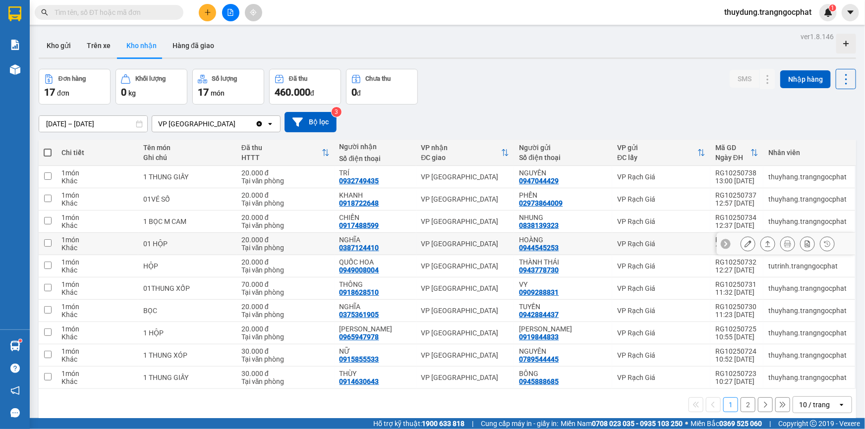
click at [764, 245] on icon at bounding box center [767, 243] width 7 height 7
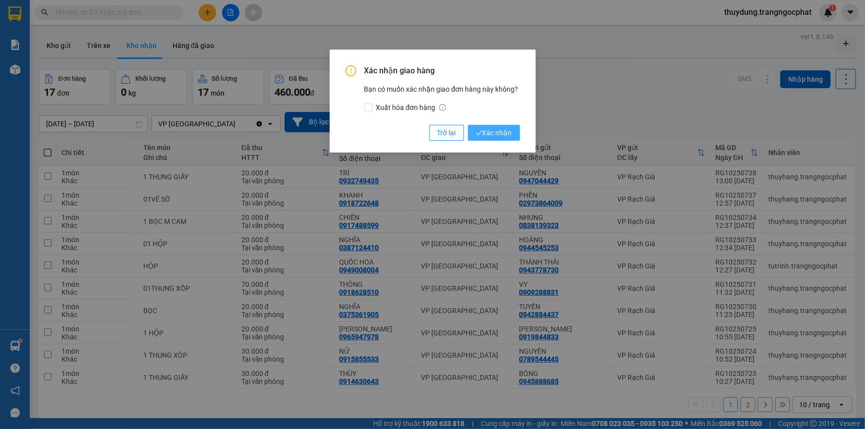
click at [498, 134] on span "Xác nhận" at bounding box center [494, 132] width 36 height 11
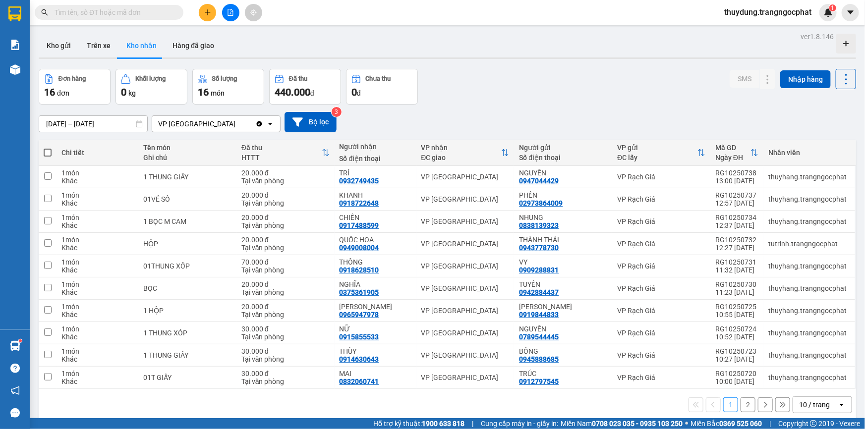
click at [741, 400] on button "2" at bounding box center [748, 405] width 15 height 15
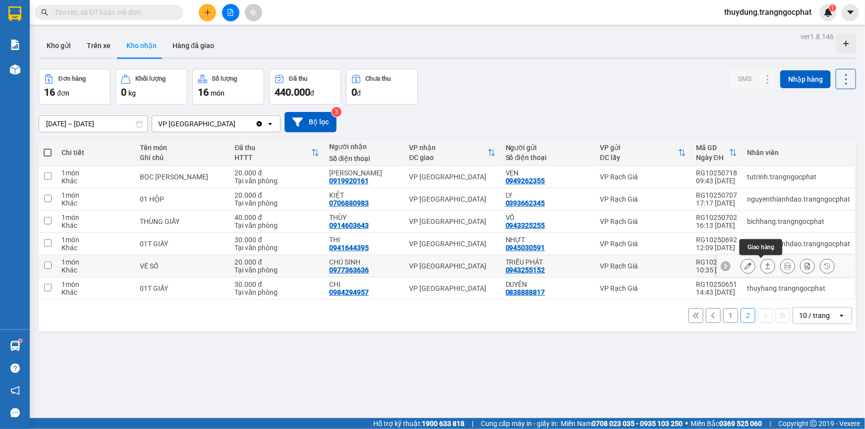
click at [764, 263] on icon at bounding box center [767, 266] width 7 height 7
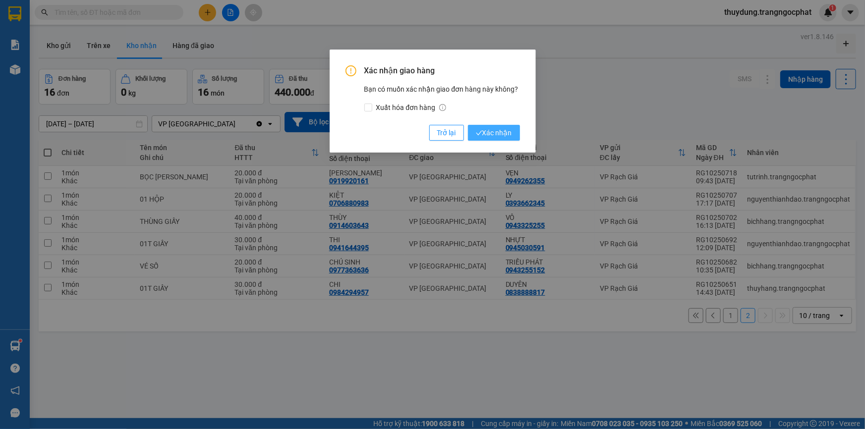
click at [503, 136] on span "Xác nhận" at bounding box center [494, 132] width 36 height 11
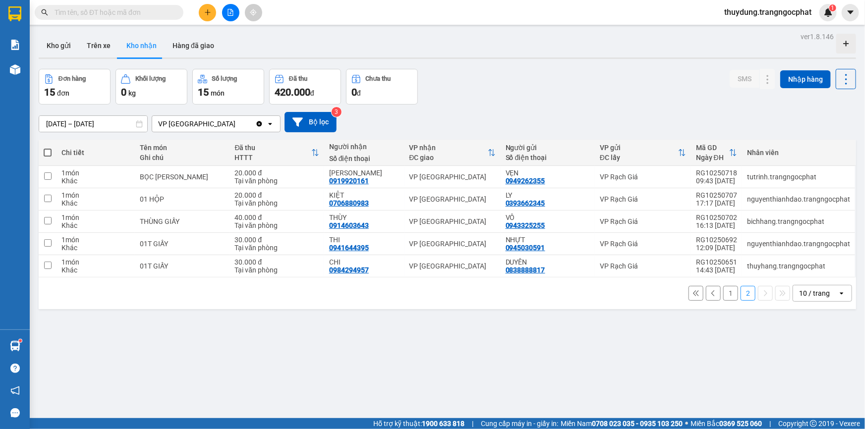
click at [725, 297] on button "1" at bounding box center [730, 293] width 15 height 15
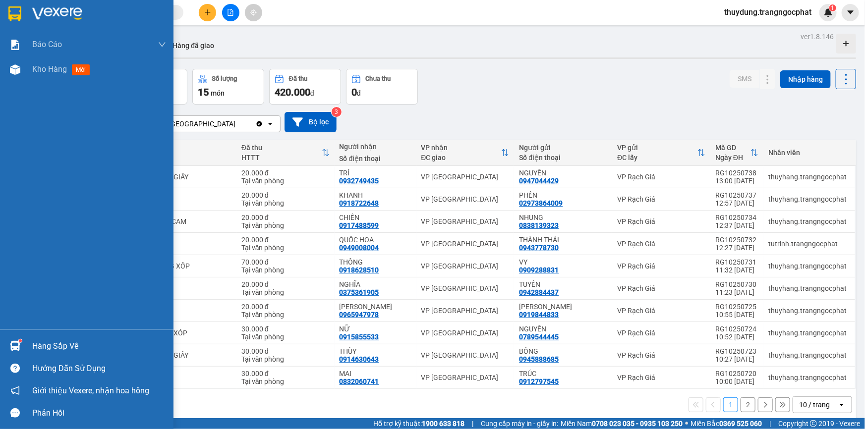
click at [61, 344] on div "Hàng sắp về" at bounding box center [99, 346] width 134 height 15
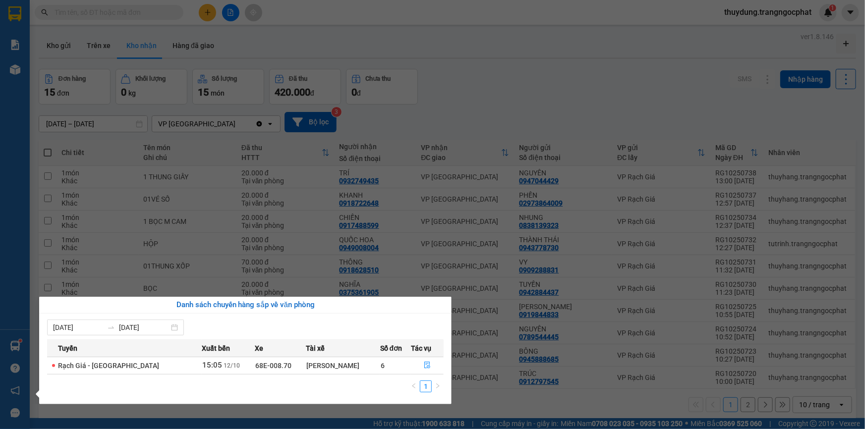
click at [25, 237] on div "Báo cáo Doanh số tạo đơn theo VP gửi mới (nhà xe) Doanh số tạo đơn theo VP gửi …" at bounding box center [15, 214] width 30 height 429
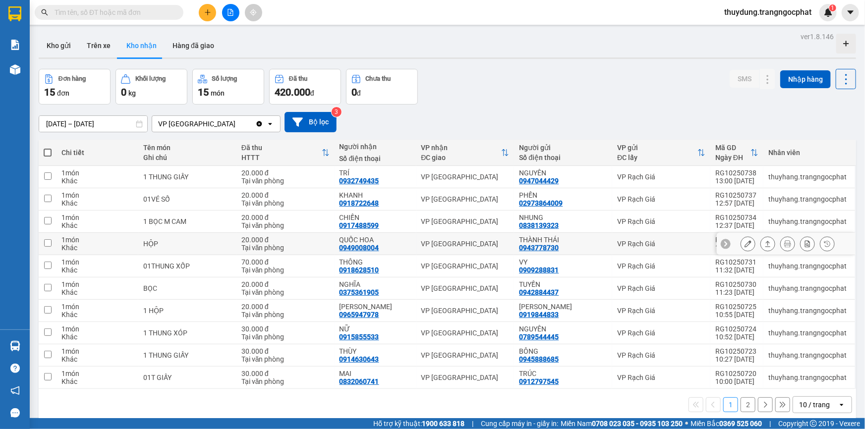
click at [764, 241] on icon at bounding box center [767, 243] width 7 height 7
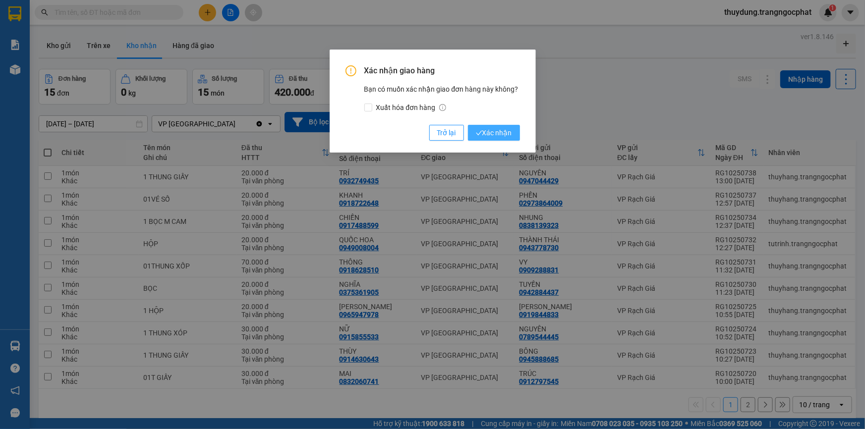
click at [484, 133] on span "Xác nhận" at bounding box center [494, 132] width 36 height 11
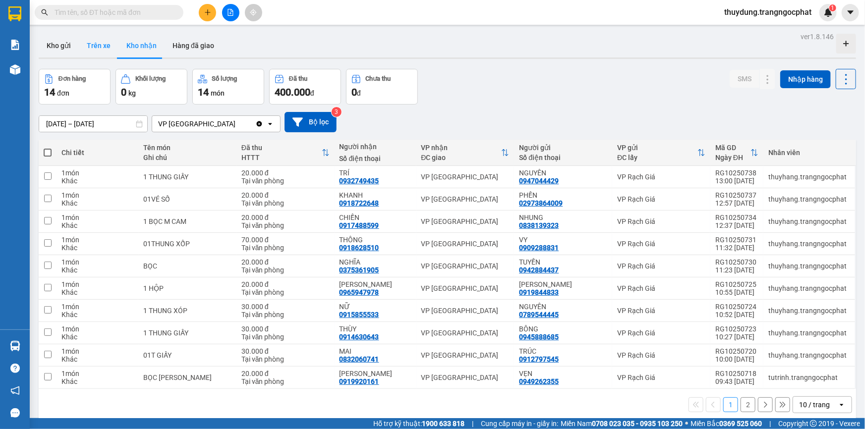
click at [95, 46] on button "Trên xe" at bounding box center [99, 46] width 40 height 24
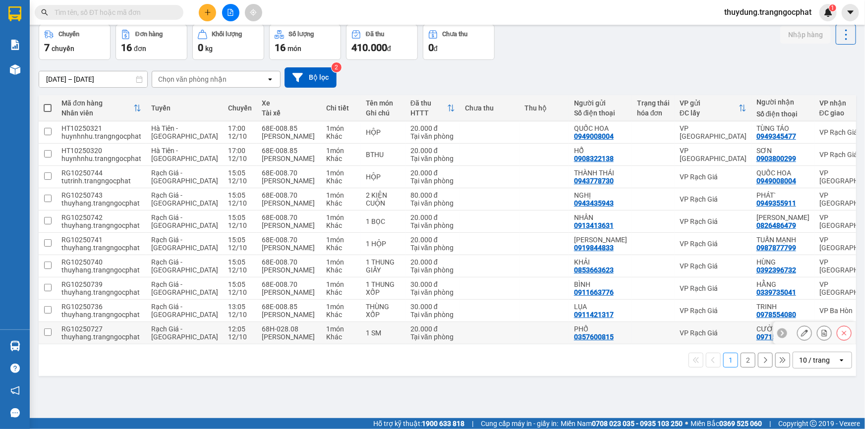
scroll to position [45, 0]
click at [741, 367] on button "2" at bounding box center [748, 359] width 15 height 15
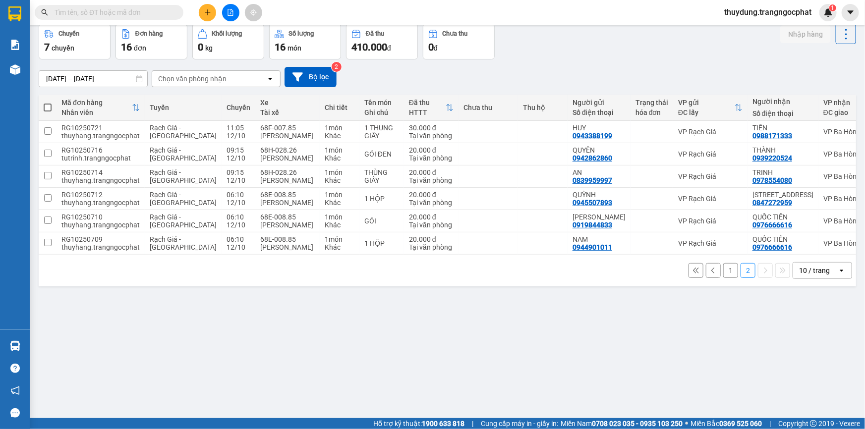
scroll to position [0, 0]
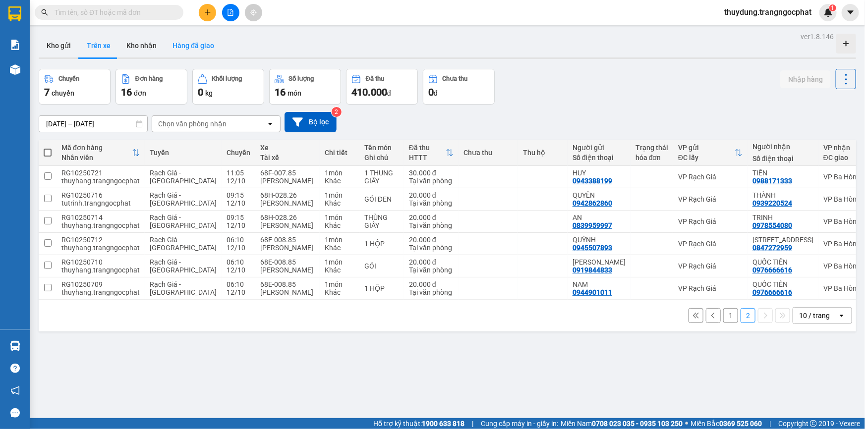
click at [191, 49] on button "Hàng đã giao" at bounding box center [194, 46] width 58 height 24
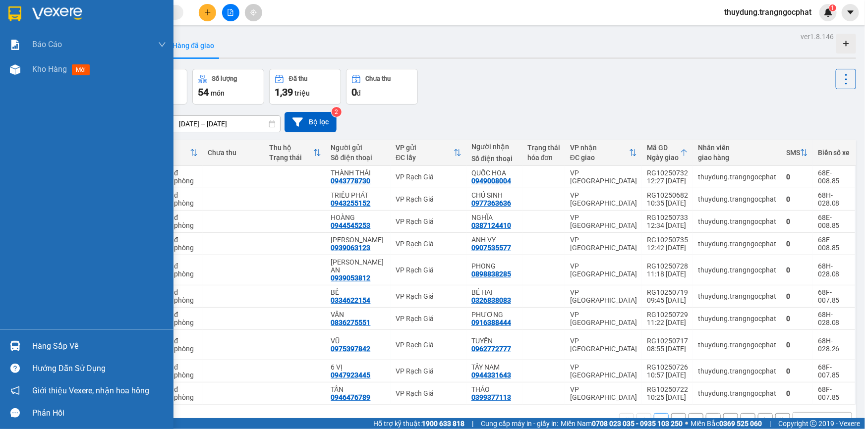
click at [54, 347] on div "Hàng sắp về" at bounding box center [99, 346] width 134 height 15
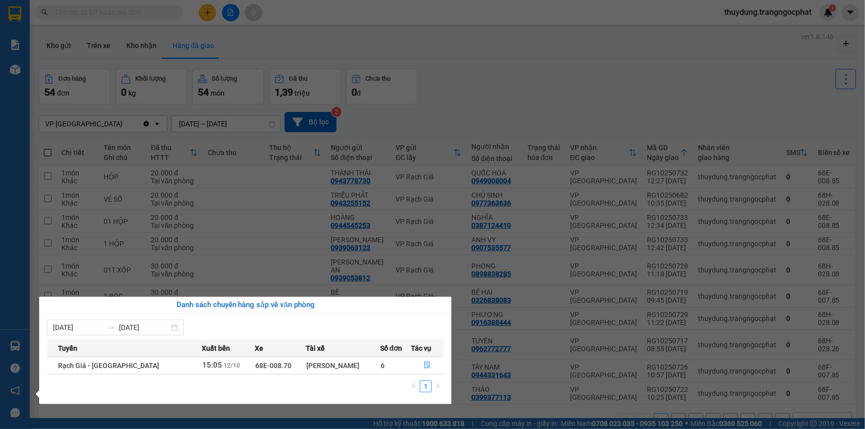
click at [232, 37] on section "Kết quả tìm kiếm ( 0 ) Bộ lọc No Data thuydung.trangngocphat 1 Báo cáo Doanh số…" at bounding box center [432, 214] width 865 height 429
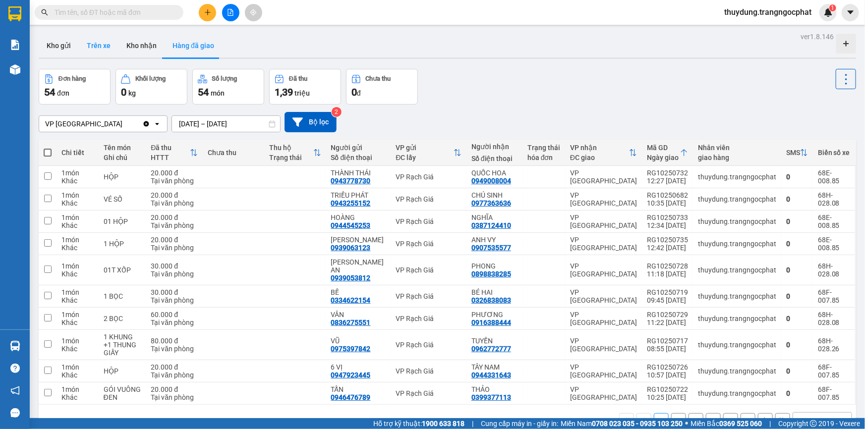
click at [97, 41] on button "Trên xe" at bounding box center [99, 46] width 40 height 24
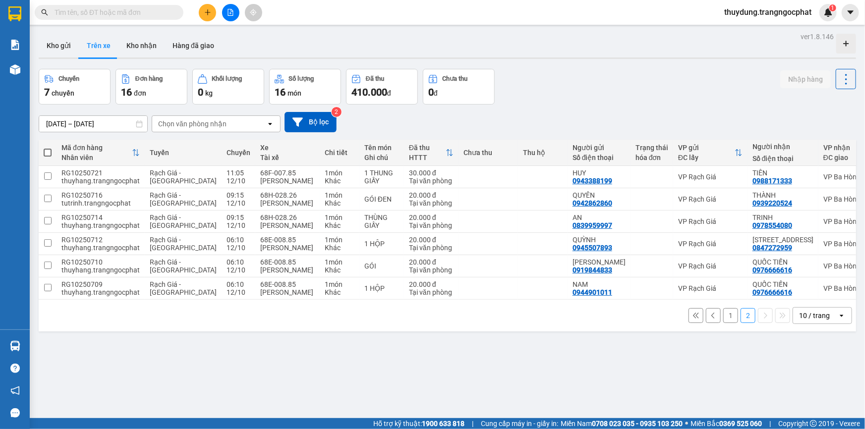
click at [724, 323] on button "1" at bounding box center [730, 315] width 15 height 15
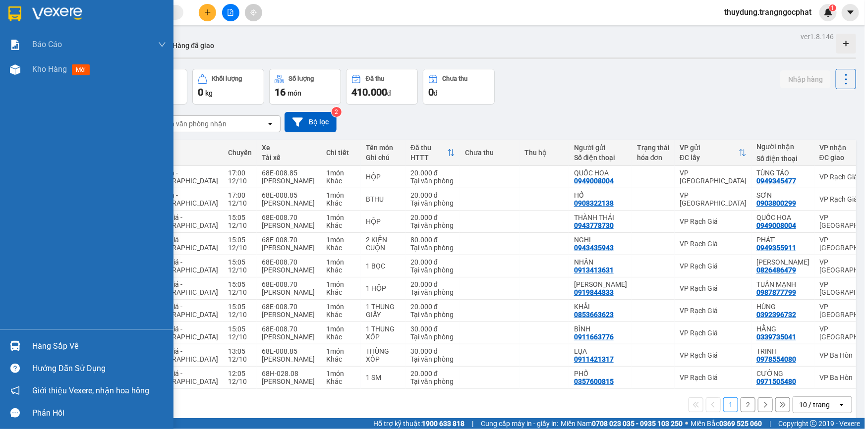
click at [71, 347] on div "Hàng sắp về" at bounding box center [99, 346] width 134 height 15
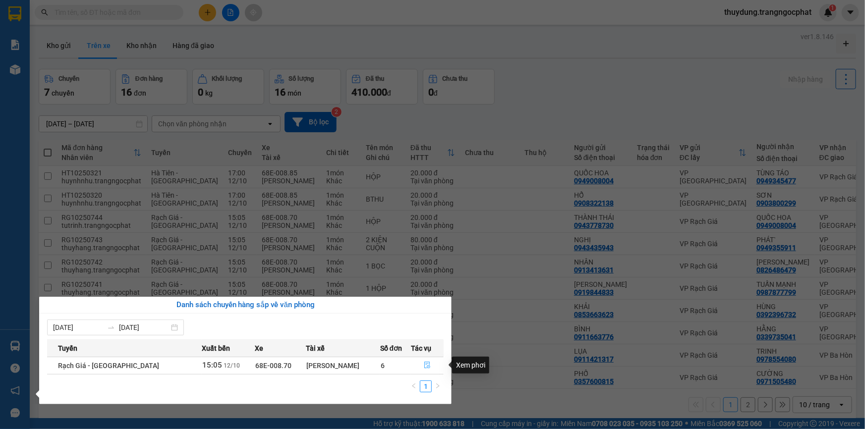
click at [419, 367] on button "button" at bounding box center [427, 366] width 32 height 16
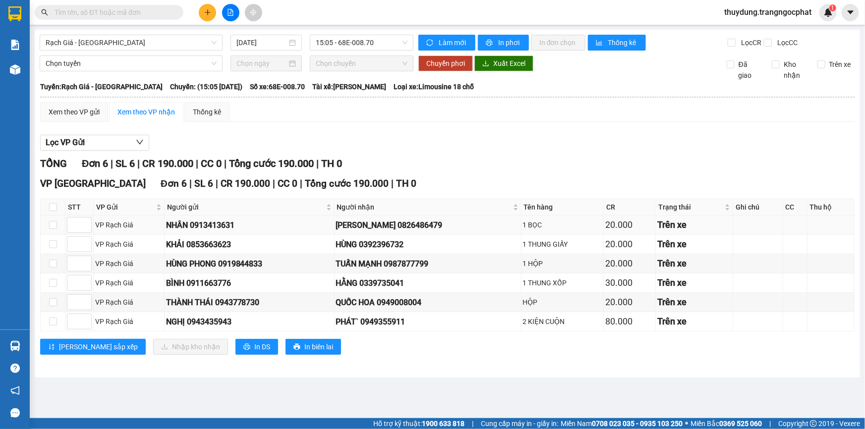
click at [404, 224] on div "GIA BẢO 0826486479" at bounding box center [427, 225] width 183 height 12
copy div "0826486479"
click at [394, 248] on div "HÙNG 0392396732" at bounding box center [427, 244] width 183 height 12
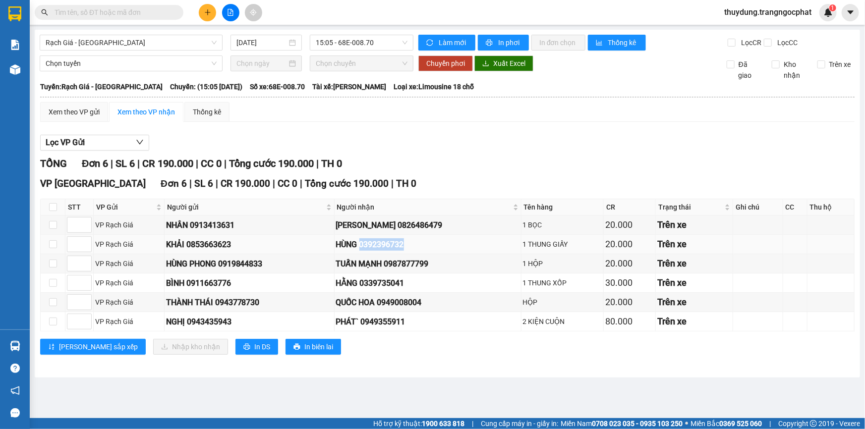
copy div "0392396732"
click at [438, 268] on div "TUẤN MẠNH 0987877799" at bounding box center [427, 264] width 183 height 12
copy div "0987877799"
click at [396, 287] on div "HẰNG 0339735041" at bounding box center [427, 283] width 183 height 12
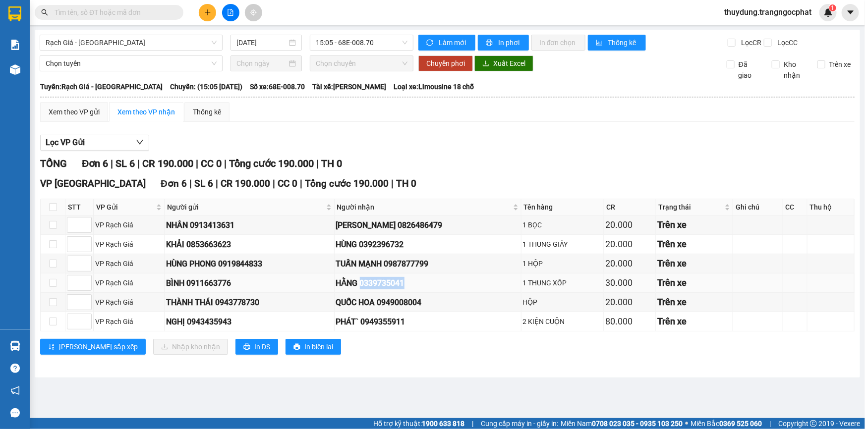
click at [396, 287] on div "HẰNG 0339735041" at bounding box center [427, 283] width 183 height 12
copy div "0339735041"
click at [416, 299] on div "QUỐC HOA 0949008004" at bounding box center [427, 302] width 183 height 12
copy div "0949008004"
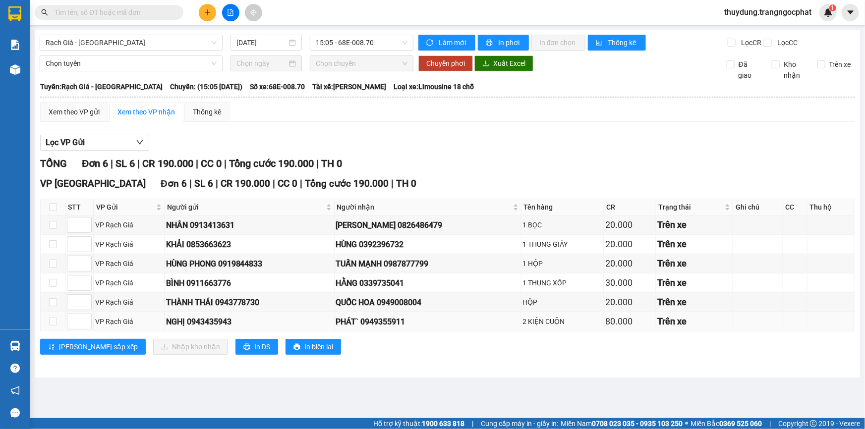
click at [398, 325] on div "PHÁT` 0949355911" at bounding box center [427, 322] width 183 height 12
copy div "0949355911"
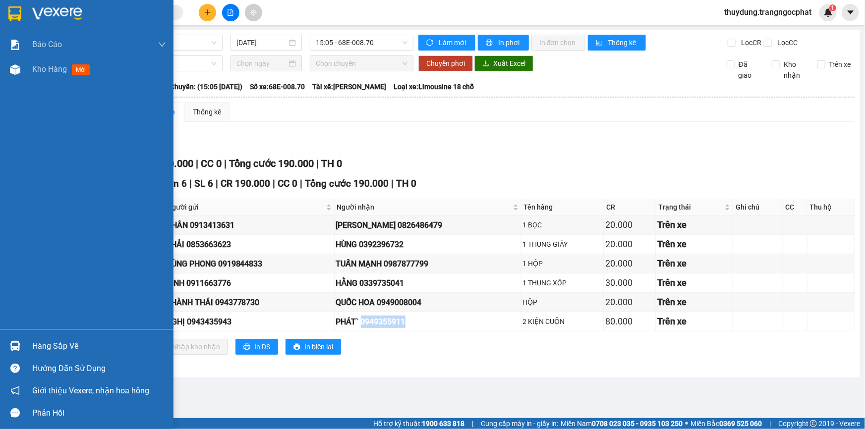
click at [88, 72] on span "mới" at bounding box center [81, 69] width 18 height 11
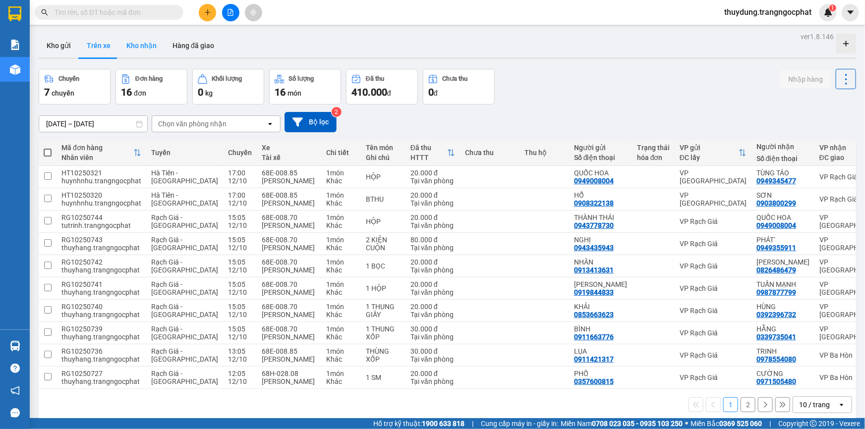
click at [142, 41] on button "Kho nhận" at bounding box center [141, 46] width 46 height 24
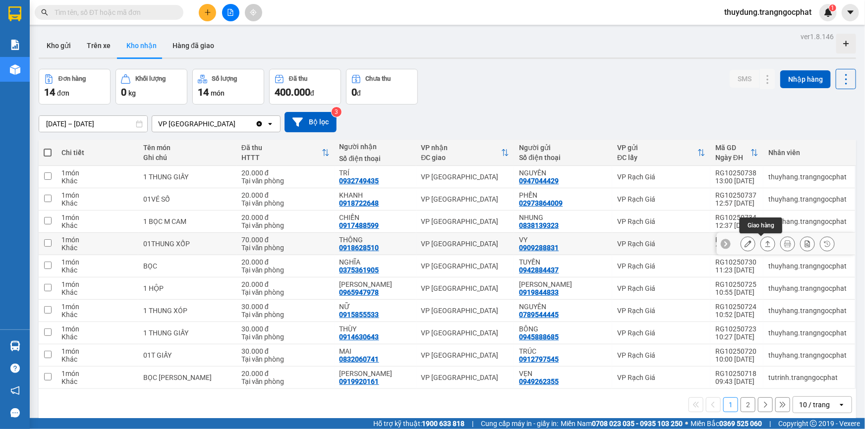
click at [763, 247] on button at bounding box center [768, 243] width 14 height 17
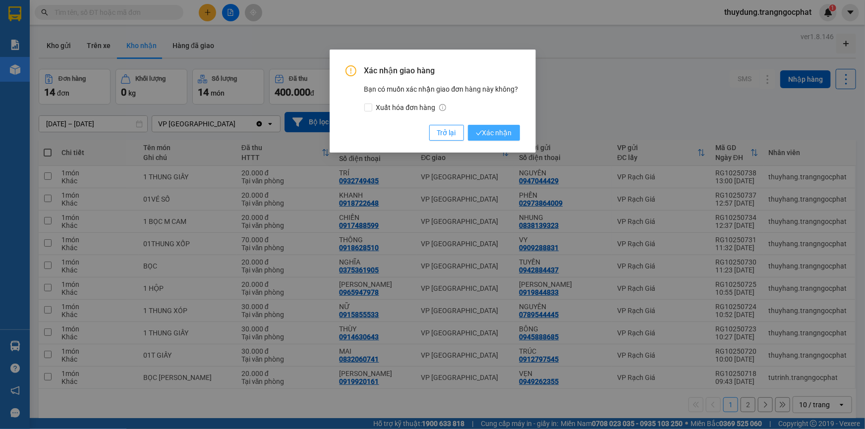
drag, startPoint x: 506, startPoint y: 137, endPoint x: 511, endPoint y: 126, distance: 11.5
click at [506, 134] on span "Xác nhận" at bounding box center [494, 132] width 36 height 11
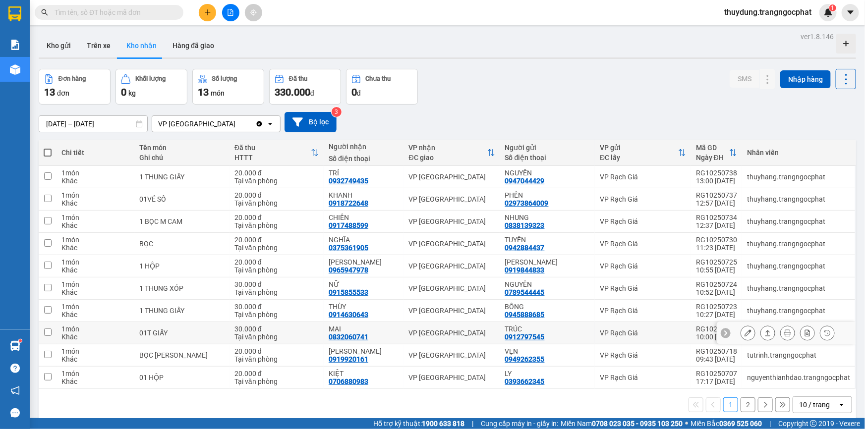
click at [761, 328] on button at bounding box center [768, 333] width 14 height 17
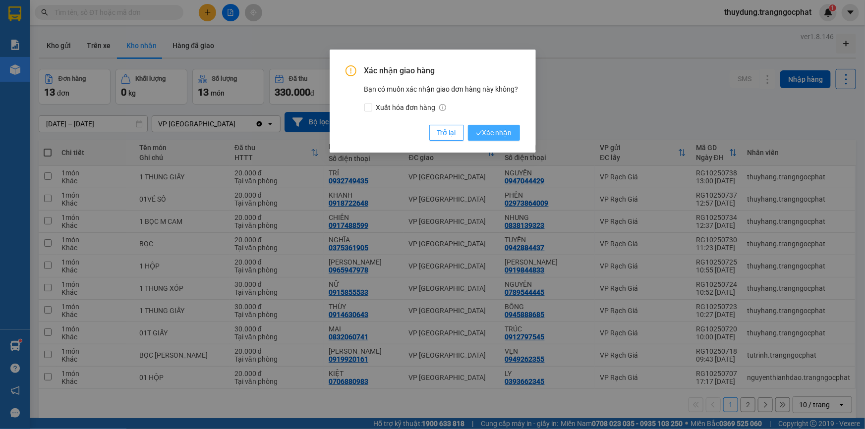
click at [502, 135] on span "Xác nhận" at bounding box center [494, 132] width 36 height 11
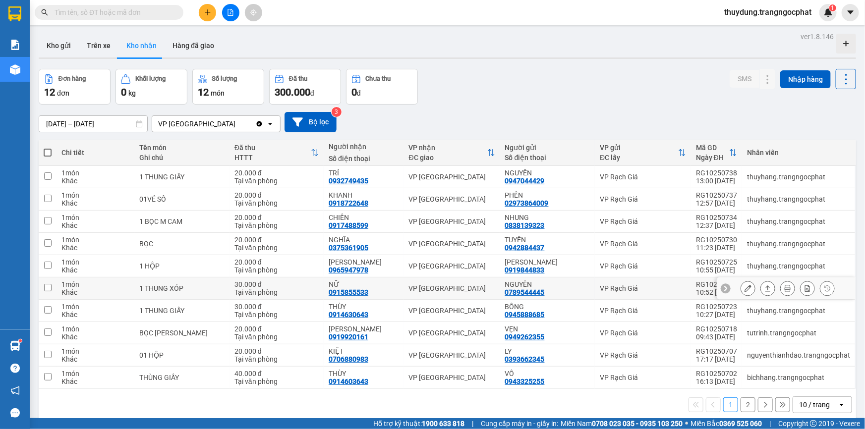
click at [764, 288] on icon at bounding box center [767, 288] width 7 height 7
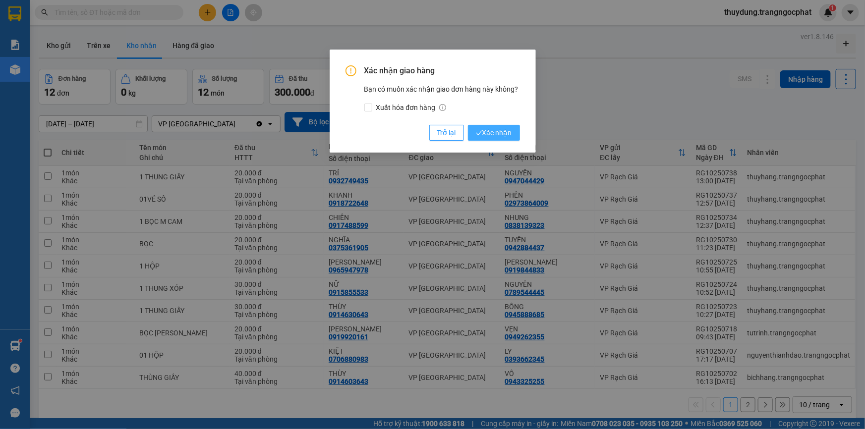
click at [499, 133] on span "Xác nhận" at bounding box center [494, 132] width 36 height 11
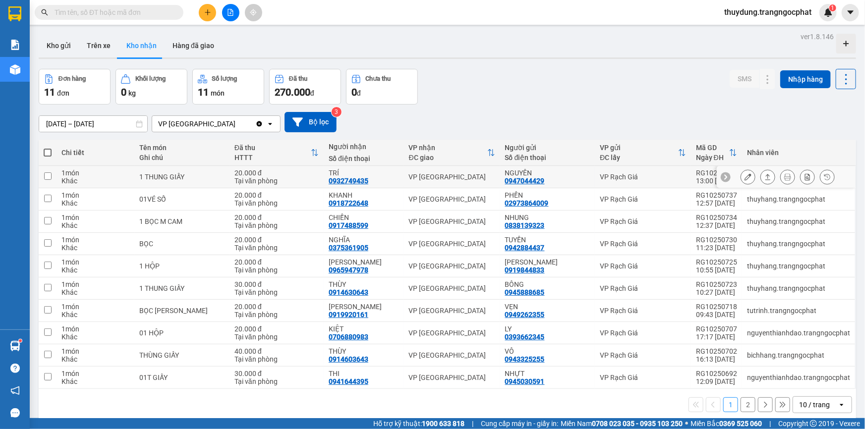
scroll to position [45, 0]
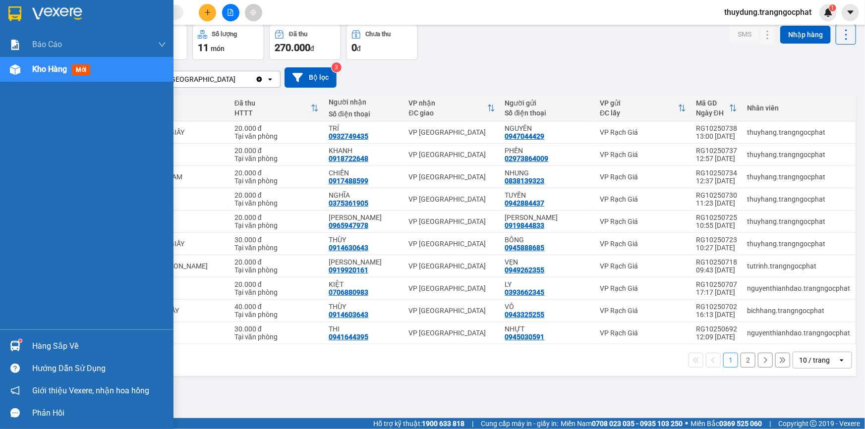
click at [68, 347] on div "Hàng sắp về" at bounding box center [99, 346] width 134 height 15
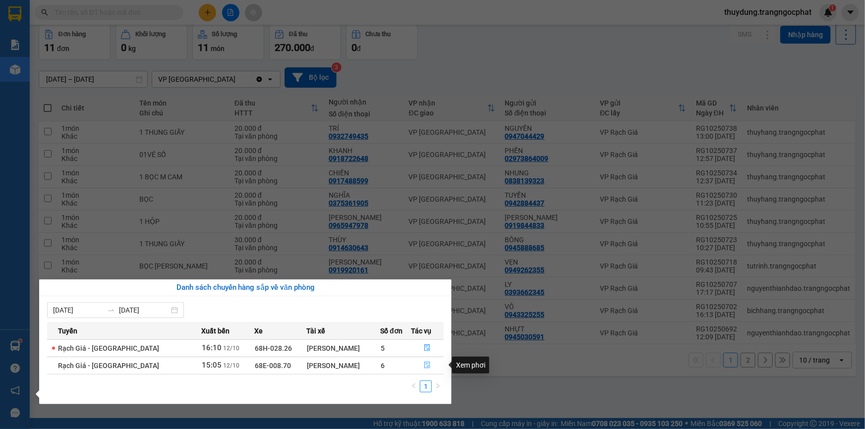
click at [419, 365] on button "button" at bounding box center [428, 366] width 32 height 16
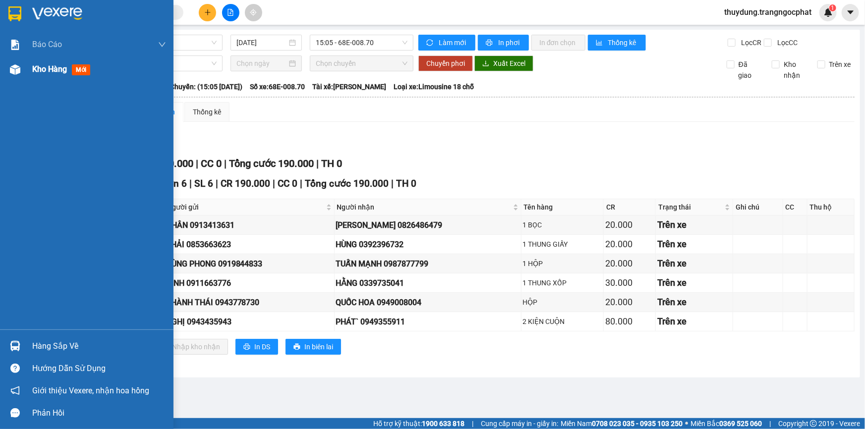
click at [82, 74] on span "mới" at bounding box center [81, 69] width 18 height 11
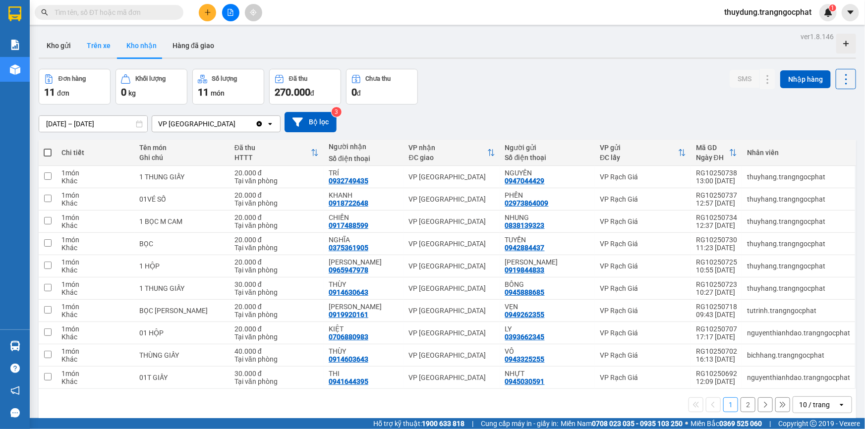
click at [103, 48] on button "Trên xe" at bounding box center [99, 46] width 40 height 24
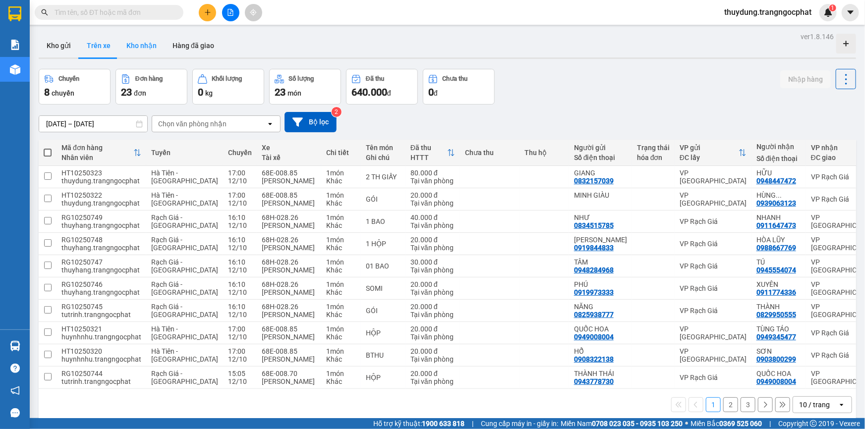
click at [155, 43] on button "Kho nhận" at bounding box center [141, 46] width 46 height 24
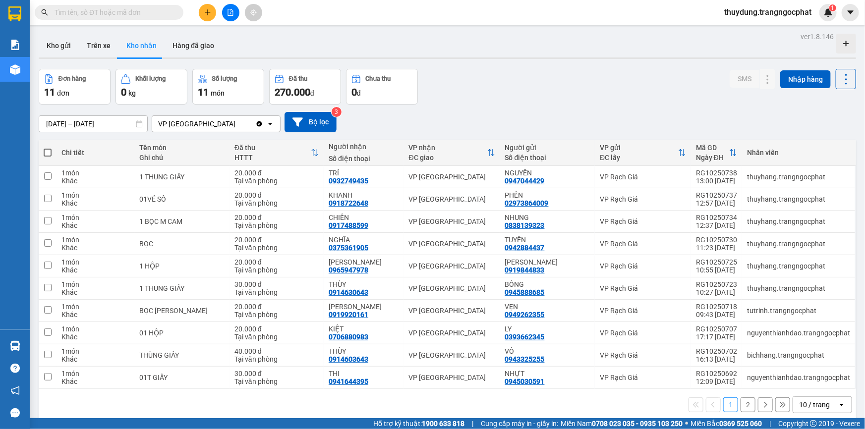
click at [121, 11] on input "text" at bounding box center [113, 12] width 117 height 11
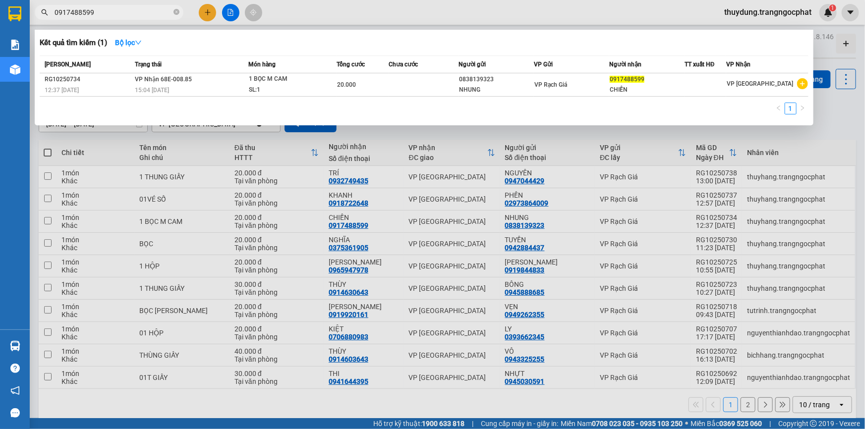
type input "0917488599"
click at [535, 137] on div at bounding box center [432, 214] width 865 height 429
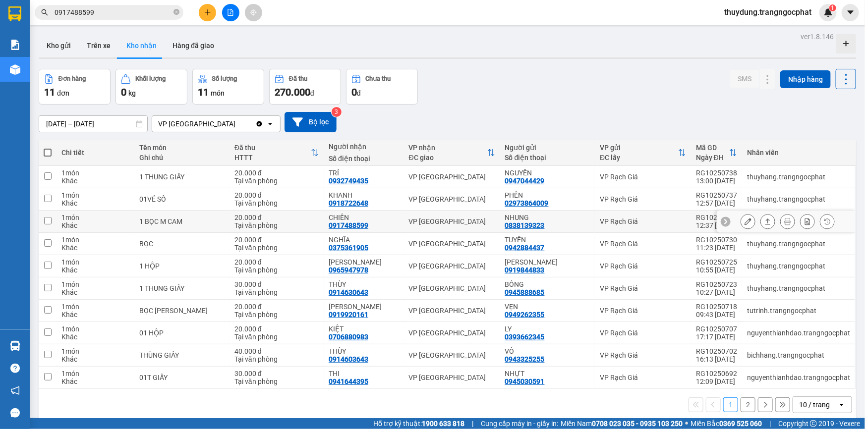
click at [761, 221] on button at bounding box center [768, 221] width 14 height 17
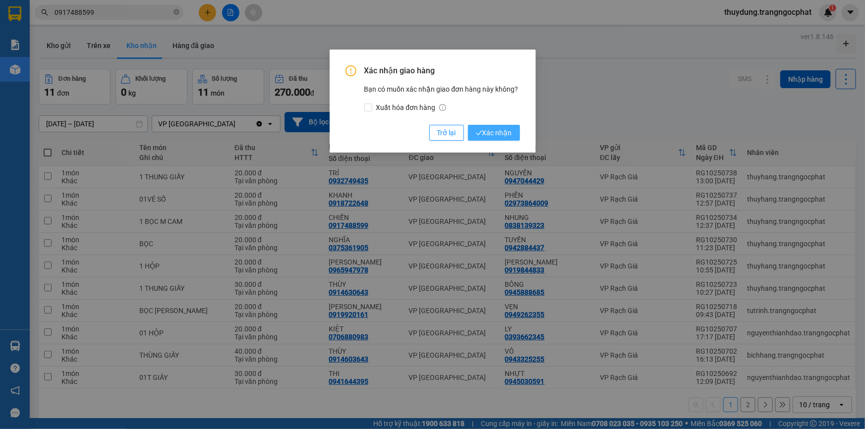
click at [499, 137] on span "Xác nhận" at bounding box center [494, 132] width 36 height 11
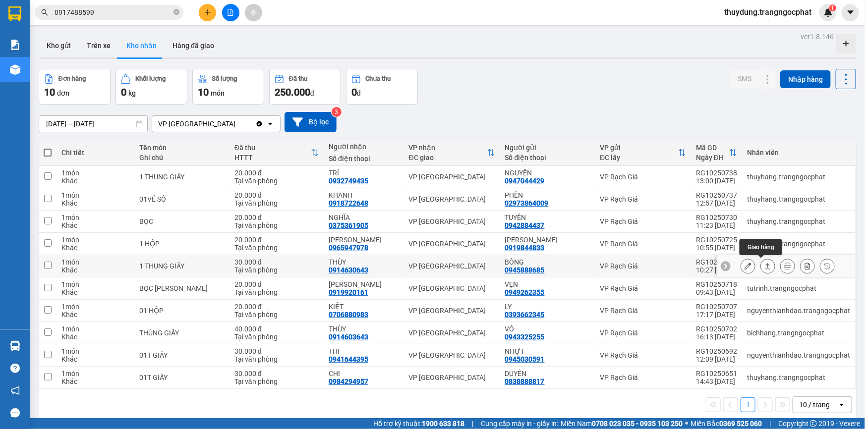
click at [765, 269] on icon at bounding box center [767, 266] width 5 height 6
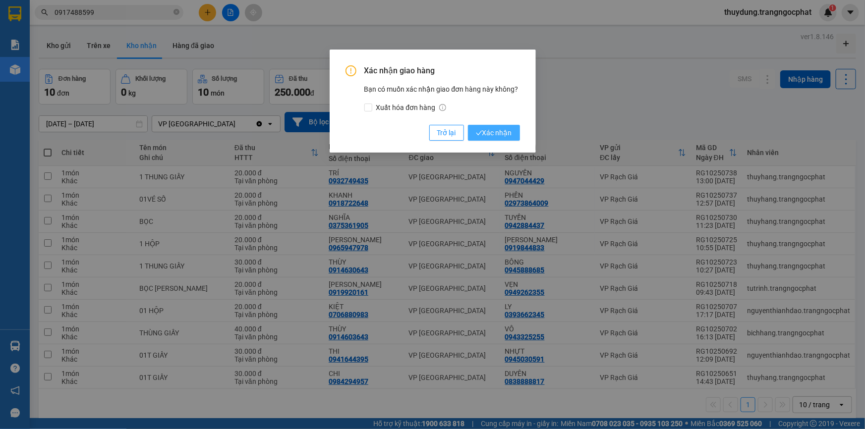
click at [505, 137] on span "Xác nhận" at bounding box center [494, 132] width 36 height 11
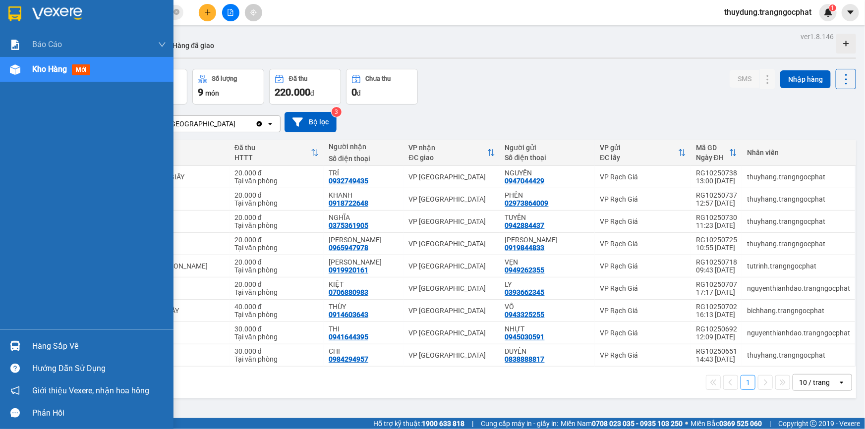
click at [62, 351] on div "Hàng sắp về" at bounding box center [99, 346] width 134 height 15
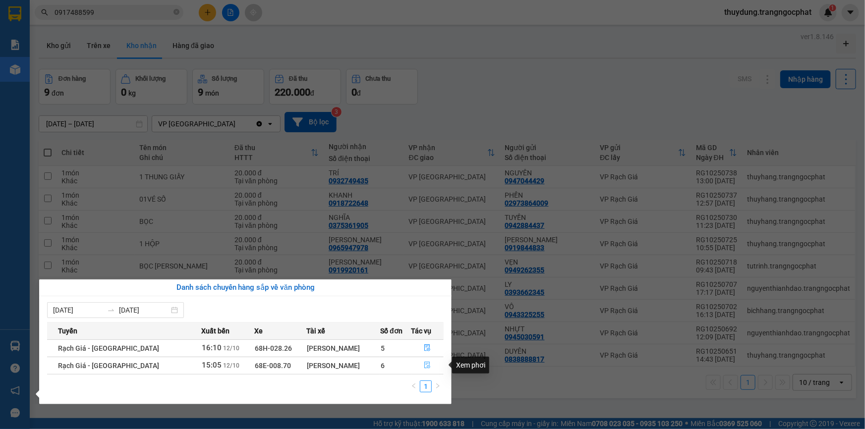
click at [426, 367] on icon "file-done" at bounding box center [427, 365] width 7 height 7
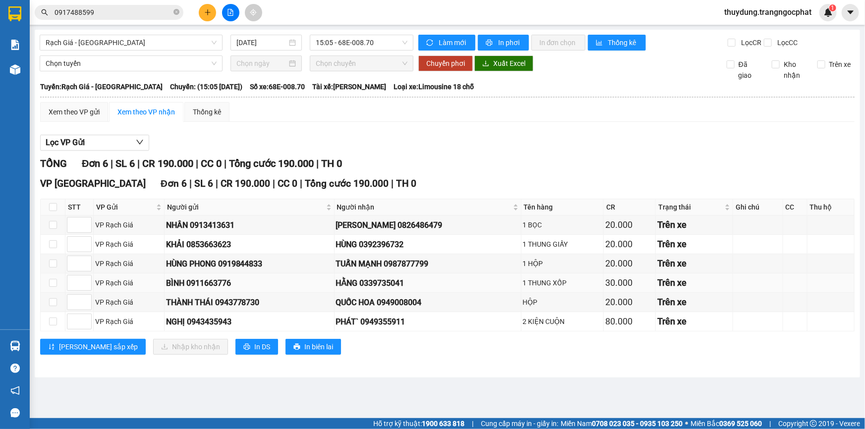
click at [48, 284] on td at bounding box center [53, 283] width 25 height 19
click at [51, 303] on input "checkbox" at bounding box center [53, 302] width 8 height 8
checkbox input "true"
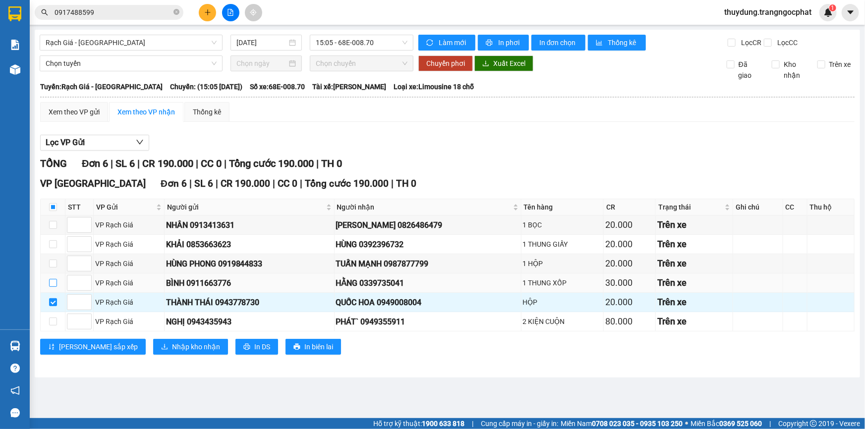
click at [50, 283] on input "checkbox" at bounding box center [53, 283] width 8 height 8
checkbox input "true"
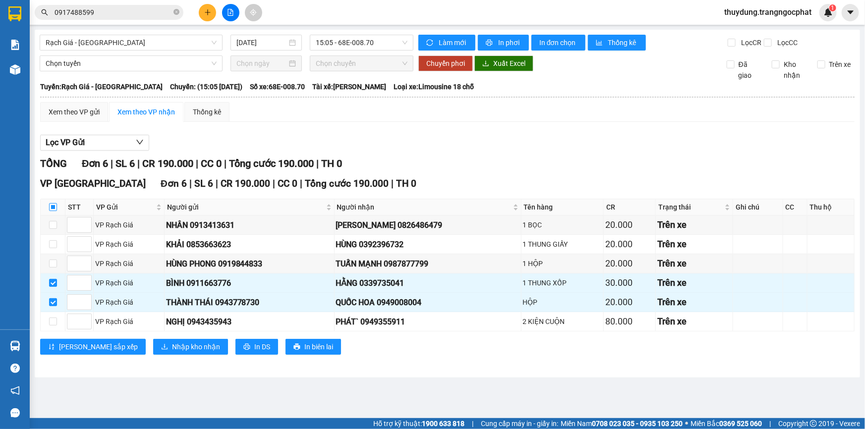
click at [54, 210] on input "checkbox" at bounding box center [53, 207] width 8 height 8
checkbox input "true"
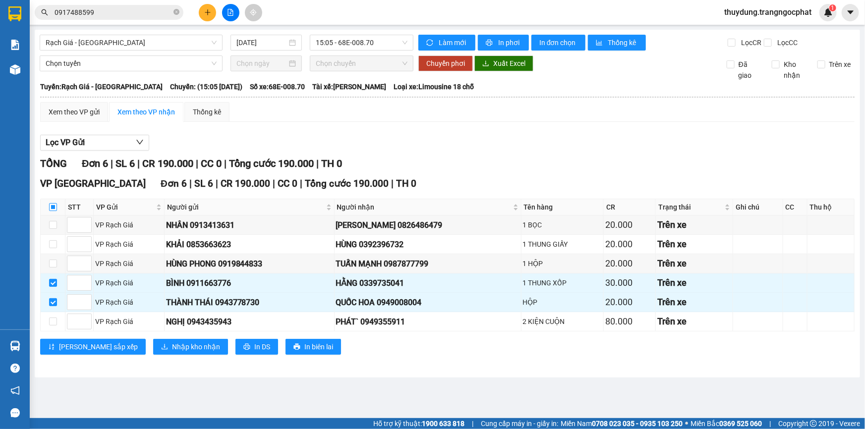
checkbox input "true"
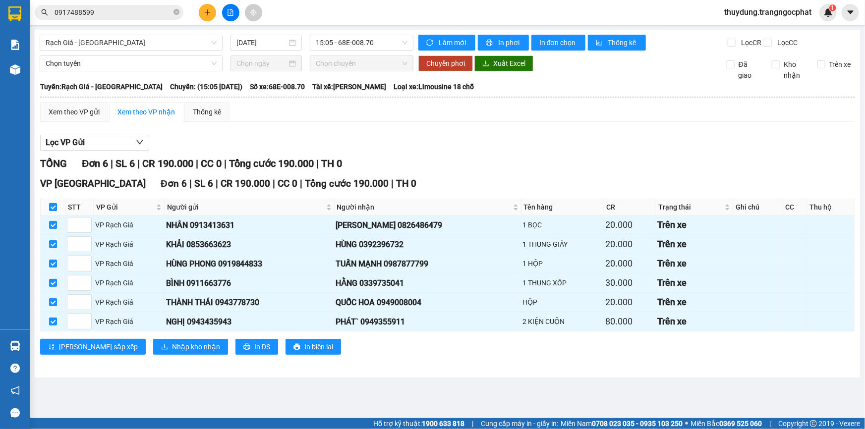
click at [54, 208] on input "checkbox" at bounding box center [53, 207] width 8 height 8
checkbox input "false"
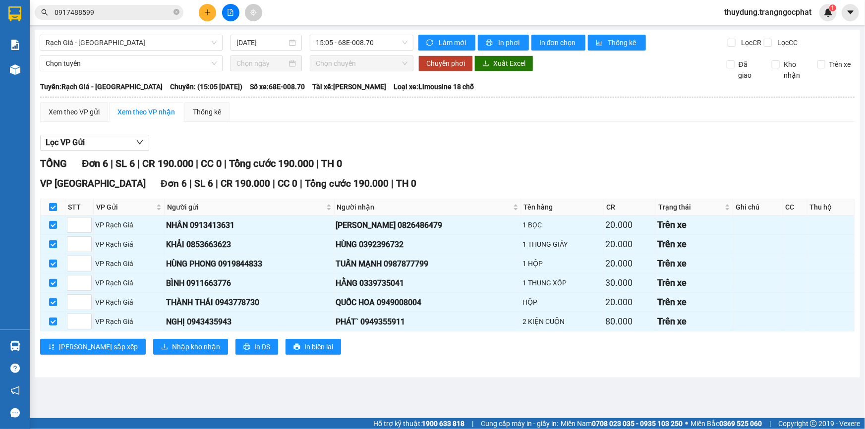
checkbox input "false"
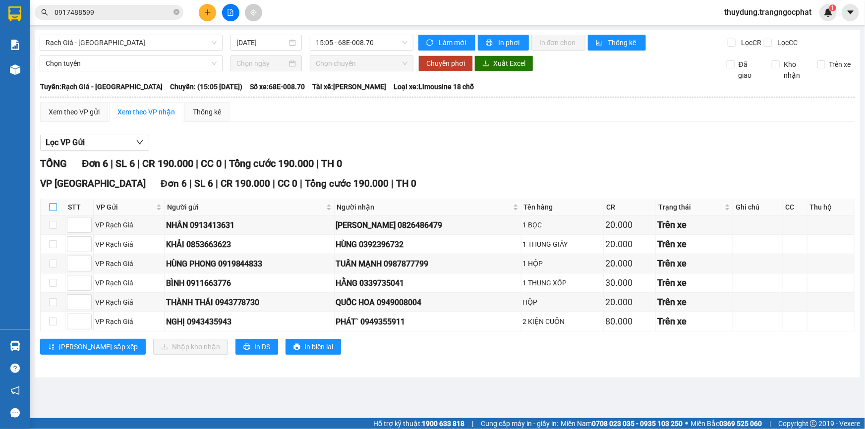
click at [54, 208] on input "checkbox" at bounding box center [53, 207] width 8 height 8
checkbox input "true"
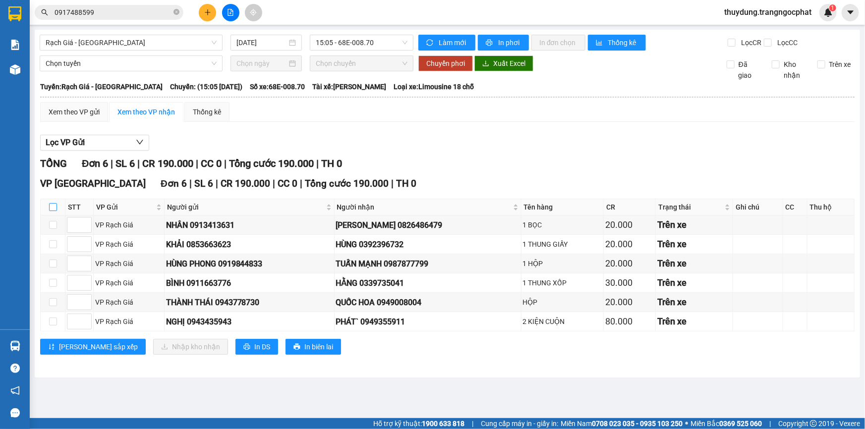
checkbox input "true"
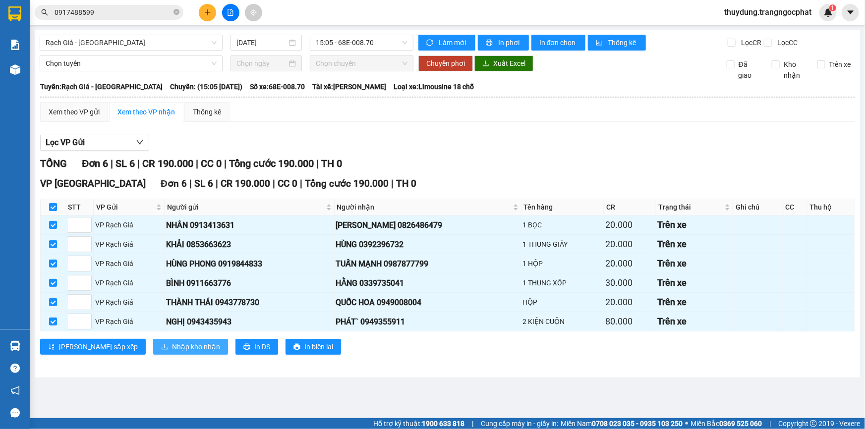
click at [172, 349] on span "Nhập kho nhận" at bounding box center [196, 347] width 48 height 11
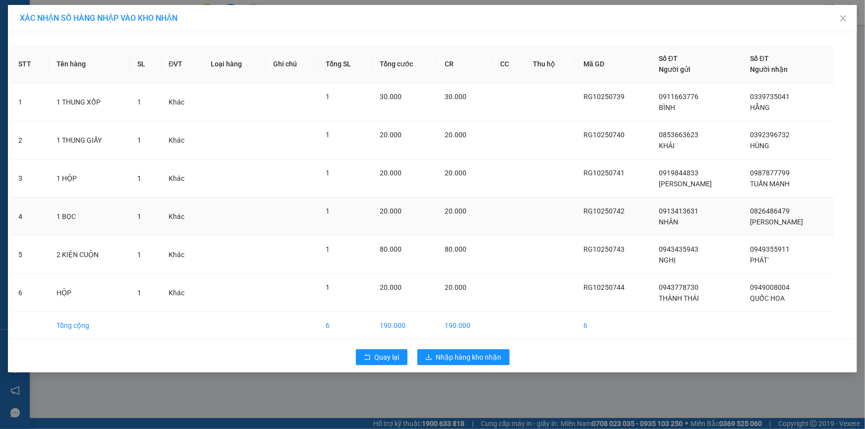
click at [467, 214] on span "20.000" at bounding box center [456, 211] width 22 height 8
click at [469, 364] on button "Nhập hàng kho nhận" at bounding box center [463, 357] width 92 height 16
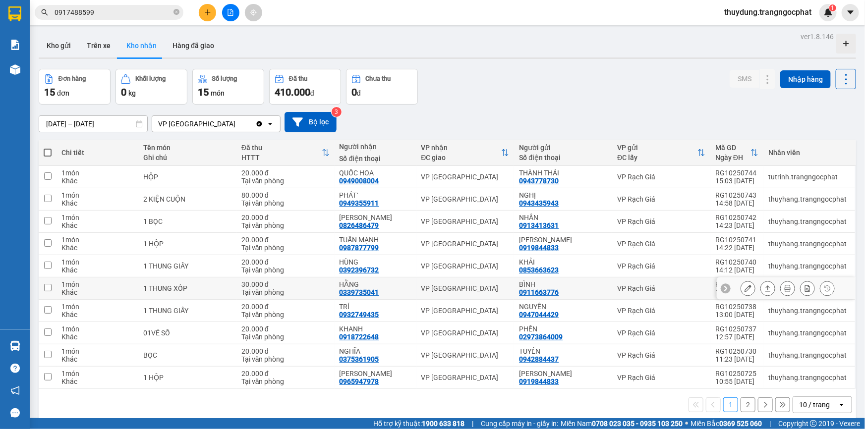
click at [764, 289] on icon at bounding box center [767, 288] width 7 height 7
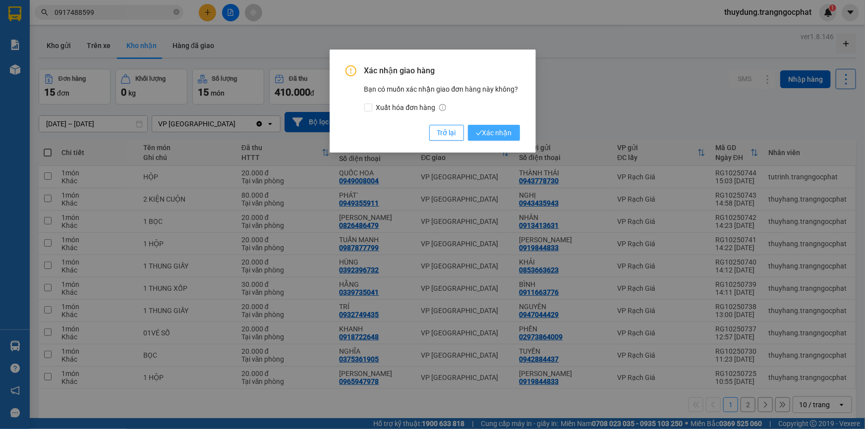
click at [502, 134] on span "Xác nhận" at bounding box center [494, 132] width 36 height 11
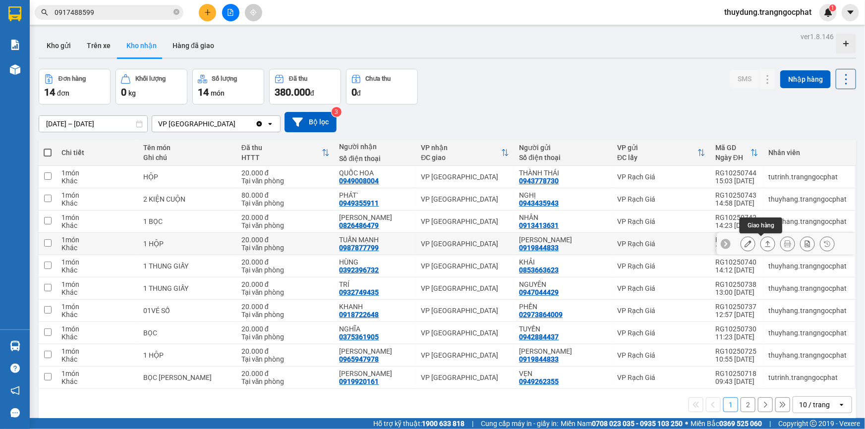
click at [766, 243] on button at bounding box center [768, 243] width 14 height 17
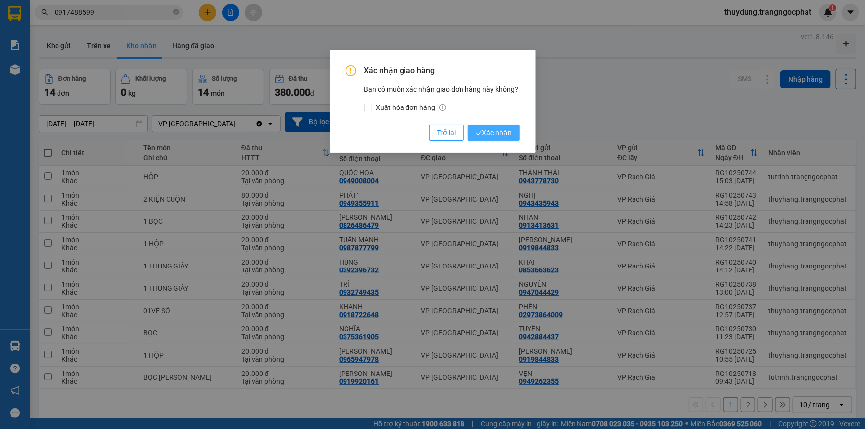
click at [513, 139] on button "Xác nhận" at bounding box center [494, 133] width 52 height 16
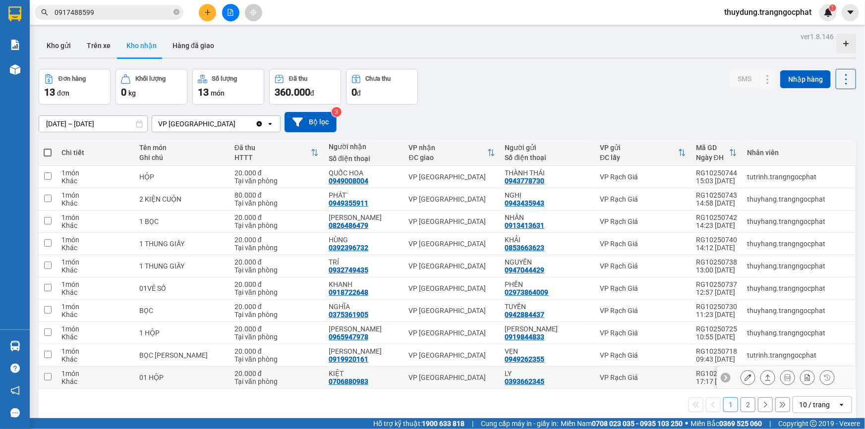
click at [761, 382] on button at bounding box center [768, 377] width 14 height 17
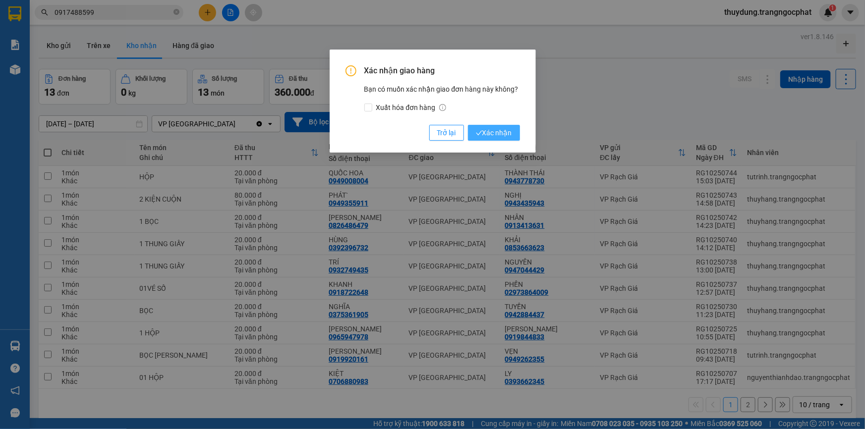
click at [498, 138] on span "Xác nhận" at bounding box center [494, 132] width 36 height 11
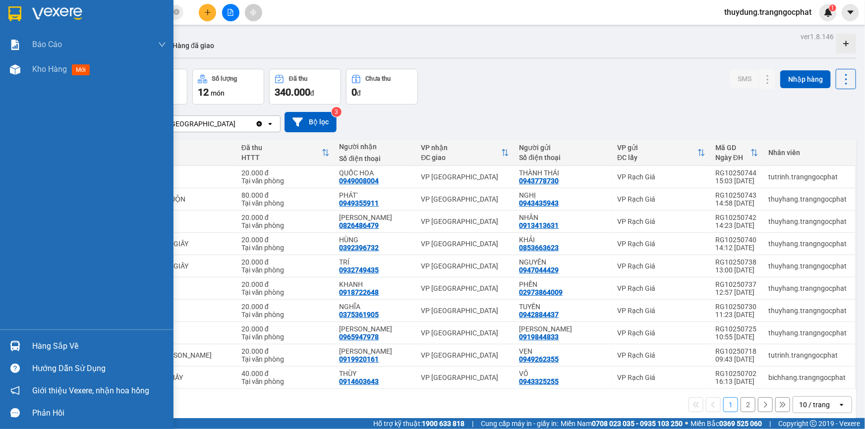
click at [58, 342] on div "Hàng sắp về" at bounding box center [99, 346] width 134 height 15
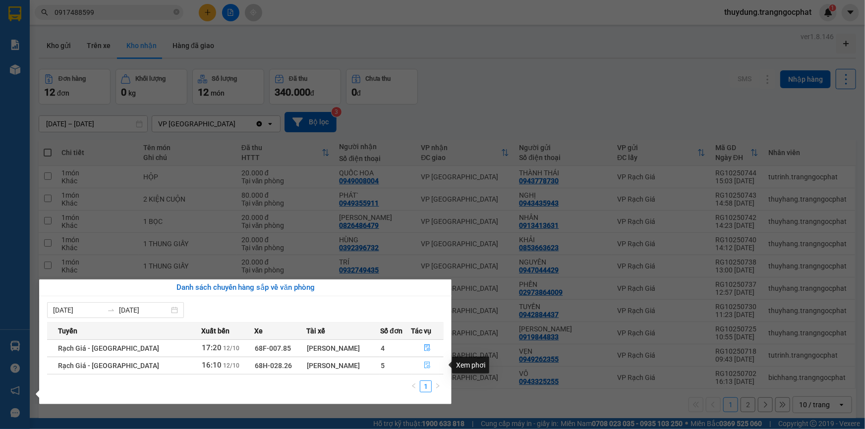
click at [425, 367] on icon "file-done" at bounding box center [428, 365] width 6 height 7
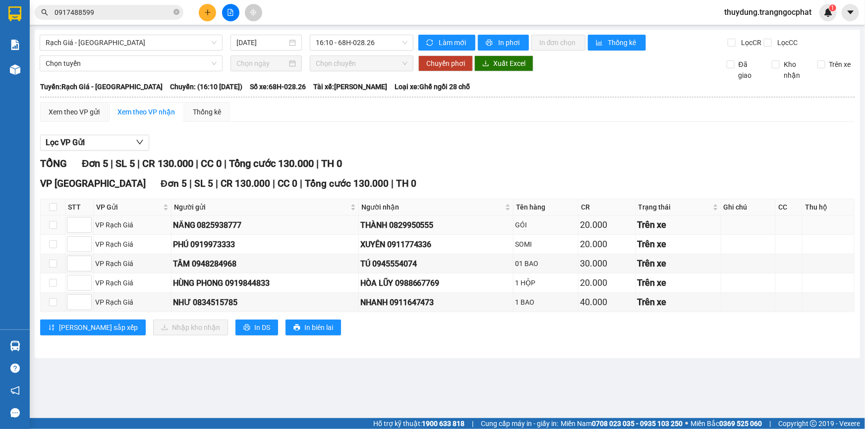
click at [425, 227] on div "THÀNH 0829950555" at bounding box center [435, 225] width 151 height 12
copy div "0829950555"
click at [420, 252] on td "XUYÊN 0911774336" at bounding box center [436, 244] width 155 height 19
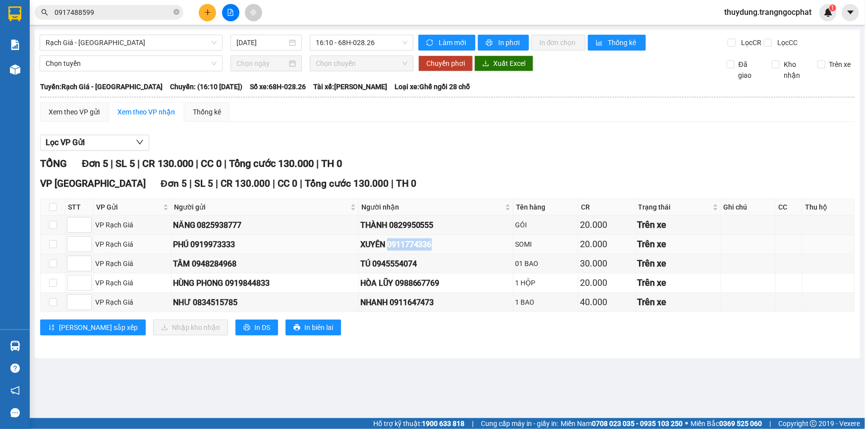
copy div "0911774336"
click at [421, 258] on div "TÚ 0945554074" at bounding box center [435, 264] width 151 height 12
copy div "0945554074"
click at [426, 290] on td "HÒA LŨY 0988667769" at bounding box center [436, 283] width 155 height 19
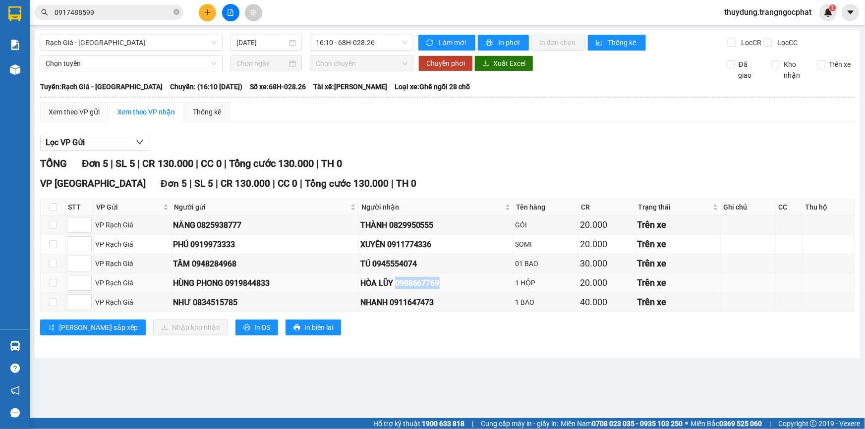
click at [426, 290] on td "HÒA LŨY 0988667769" at bounding box center [436, 283] width 155 height 19
copy div "0988667769"
click at [419, 302] on div "NHANH 0911647473" at bounding box center [435, 302] width 151 height 12
click at [427, 299] on div "NHANH 0911647473" at bounding box center [435, 302] width 151 height 12
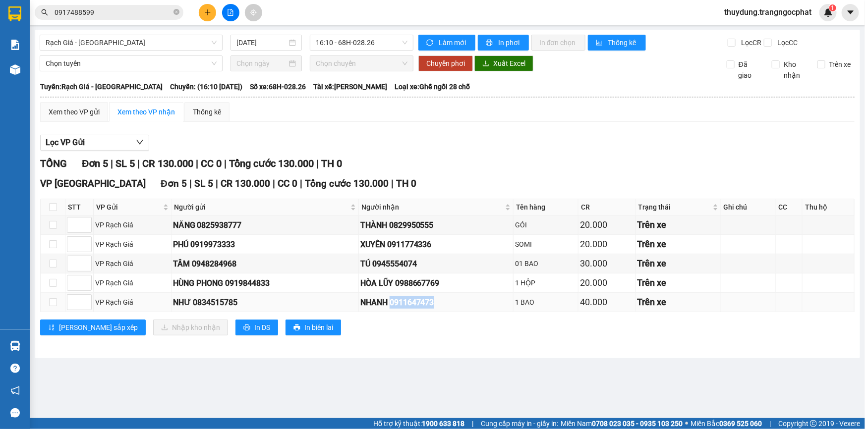
click at [416, 302] on div "NHANH 0911647473" at bounding box center [435, 302] width 151 height 12
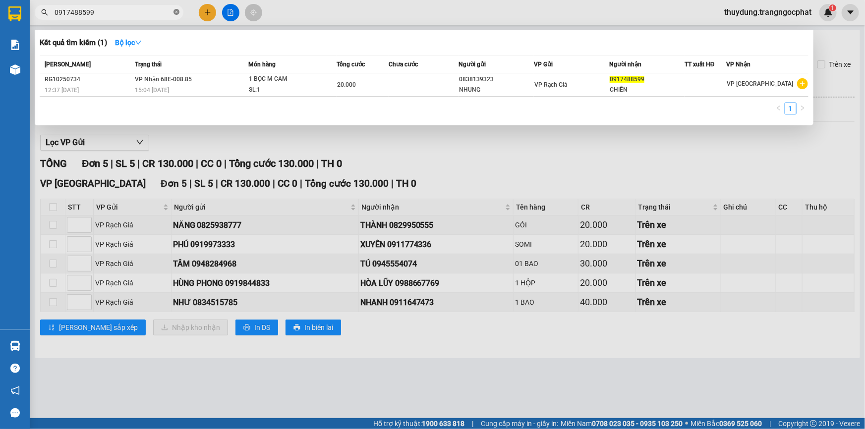
click at [175, 10] on icon "close-circle" at bounding box center [177, 12] width 6 height 6
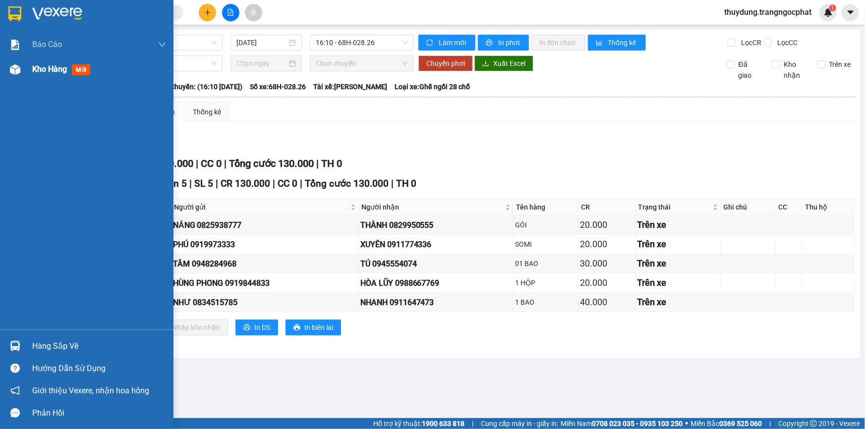
click at [80, 72] on span "mới" at bounding box center [81, 69] width 18 height 11
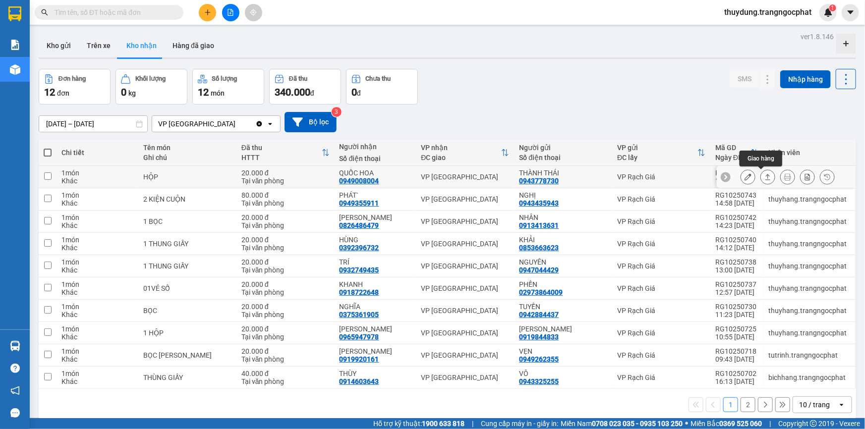
click at [761, 172] on button at bounding box center [768, 177] width 14 height 17
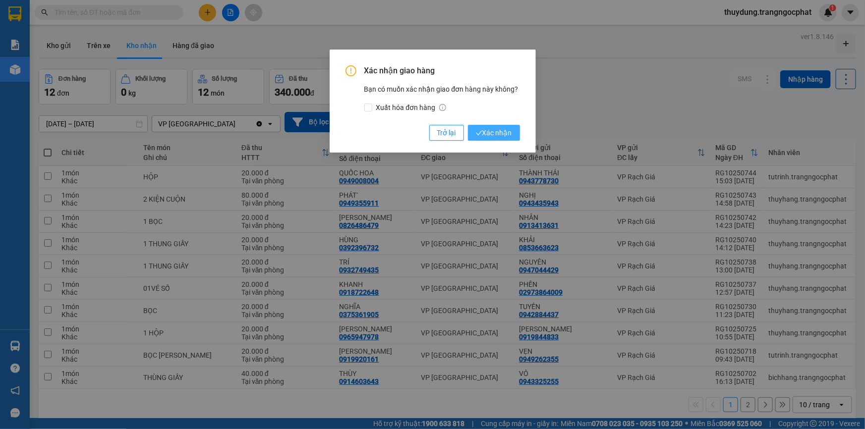
click at [484, 131] on span "Xác nhận" at bounding box center [494, 132] width 36 height 11
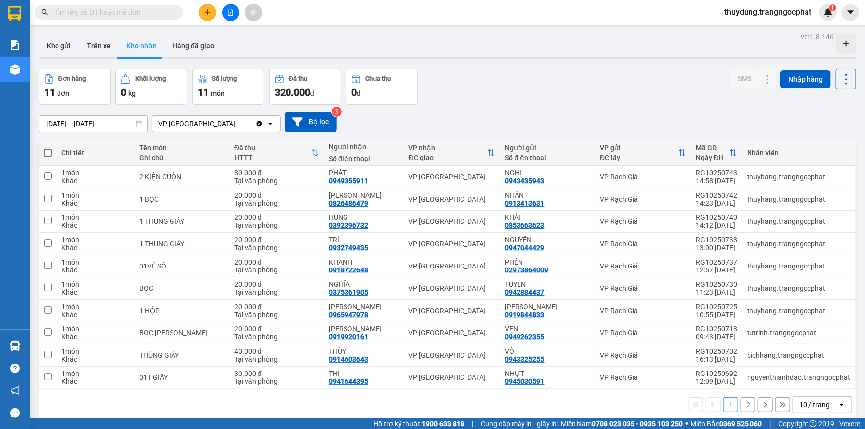
scroll to position [45, 0]
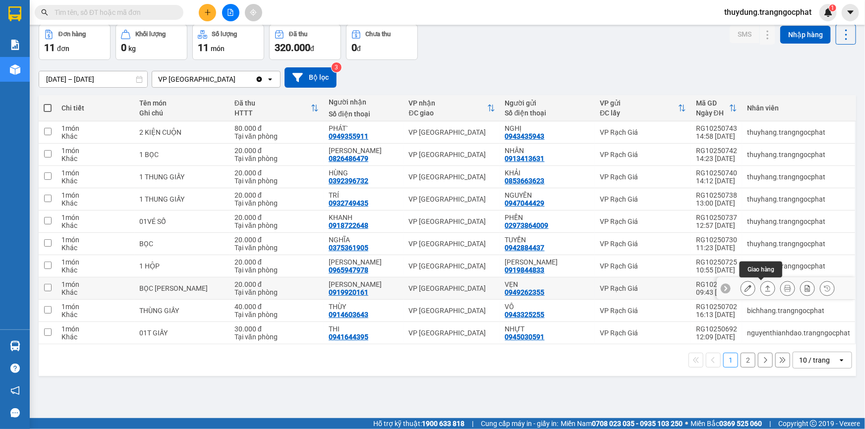
click at [764, 288] on icon at bounding box center [767, 288] width 7 height 7
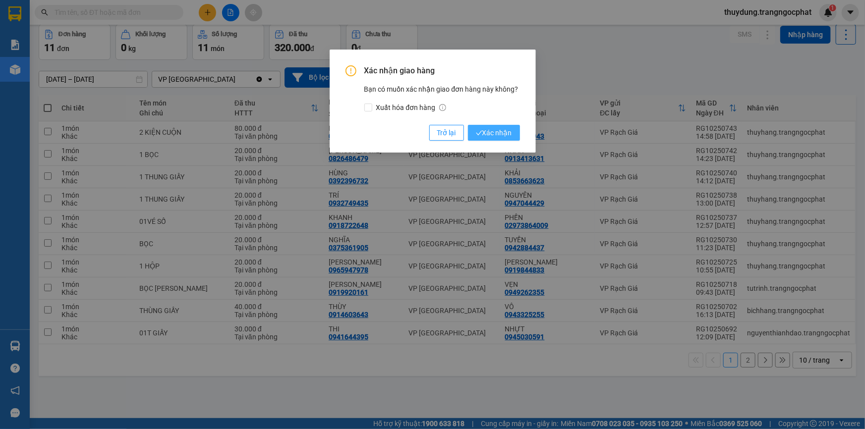
click at [492, 133] on span "Xác nhận" at bounding box center [494, 132] width 36 height 11
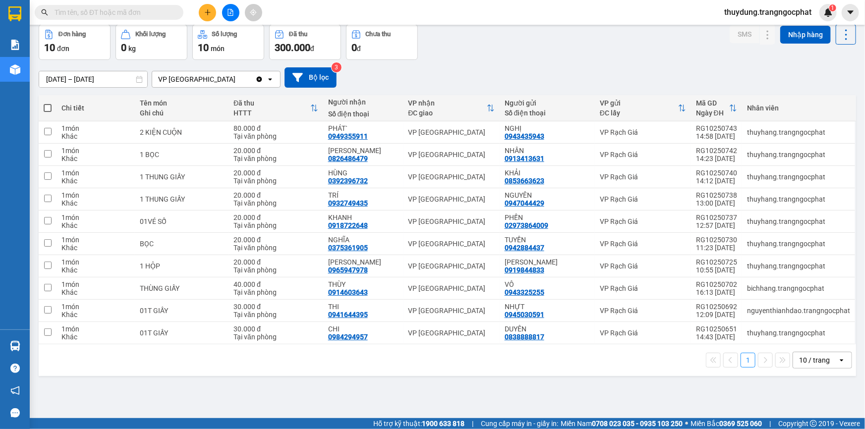
scroll to position [0, 0]
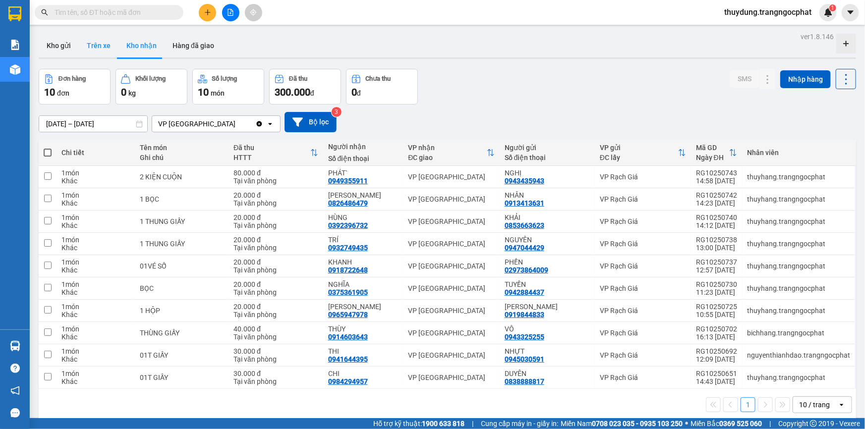
click at [95, 43] on button "Trên xe" at bounding box center [99, 46] width 40 height 24
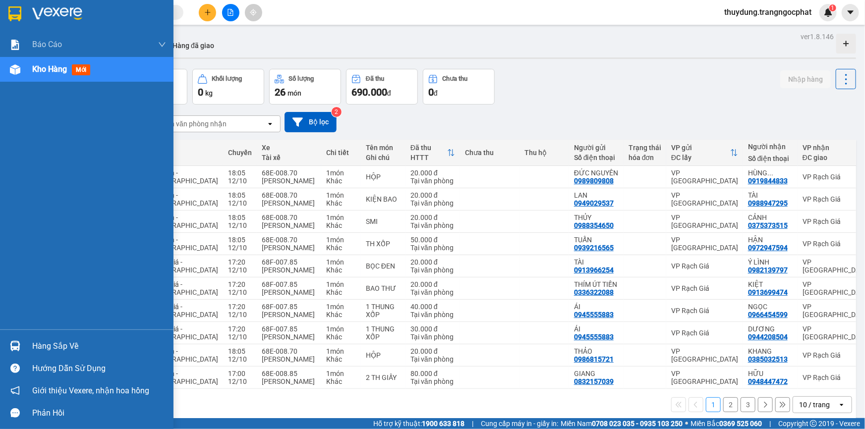
click at [28, 342] on div "Hàng sắp về" at bounding box center [87, 346] width 174 height 22
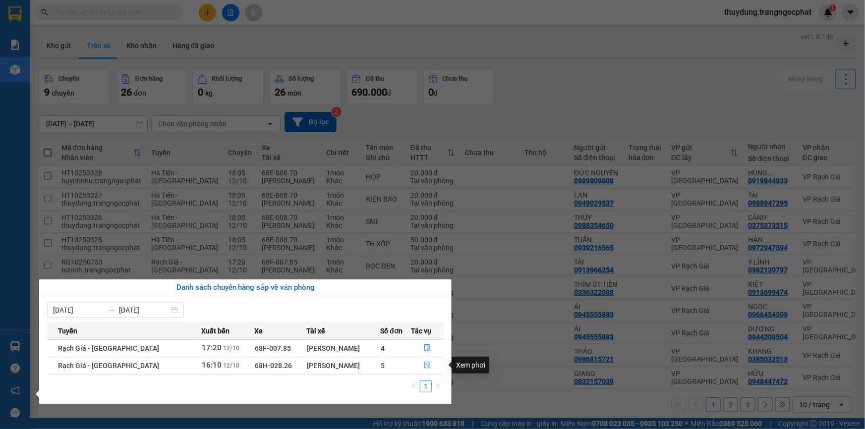
click at [425, 371] on button "button" at bounding box center [428, 366] width 32 height 16
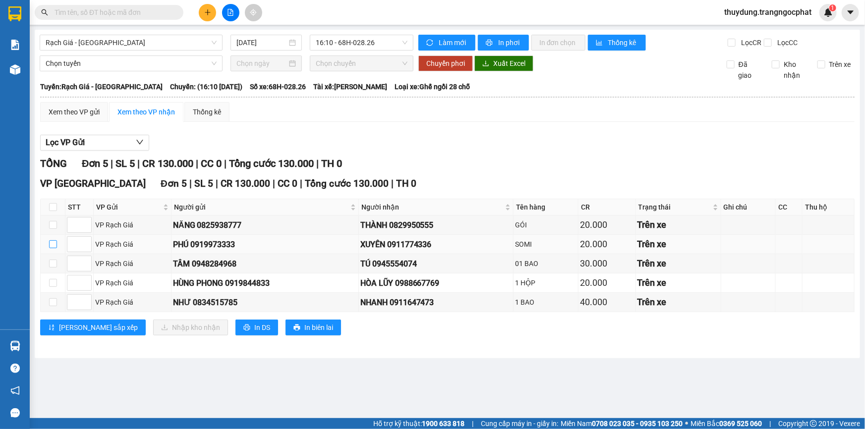
click at [50, 244] on input "checkbox" at bounding box center [53, 244] width 8 height 8
checkbox input "true"
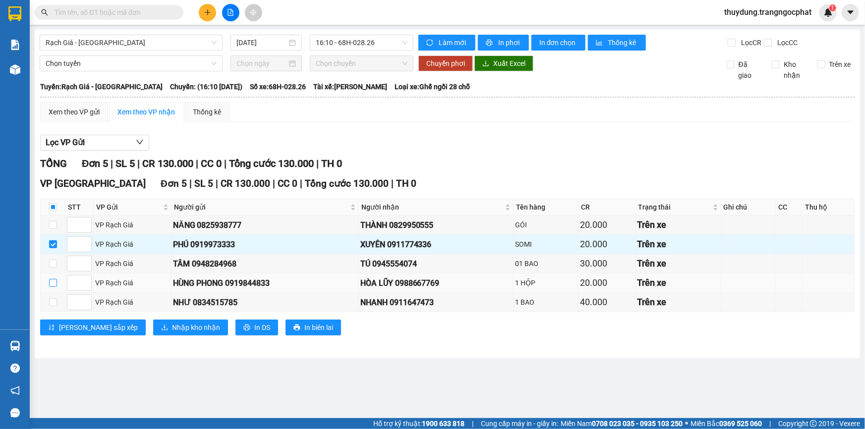
click at [52, 281] on input "checkbox" at bounding box center [53, 283] width 8 height 8
checkbox input "true"
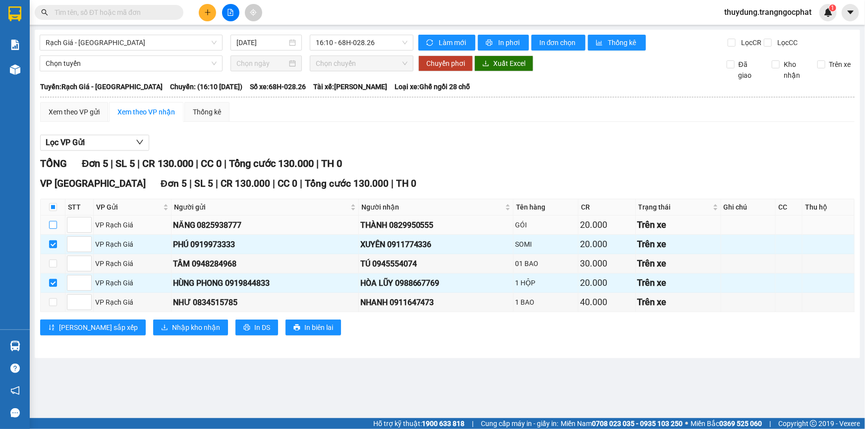
click at [51, 221] on input "checkbox" at bounding box center [53, 225] width 8 height 8
checkbox input "true"
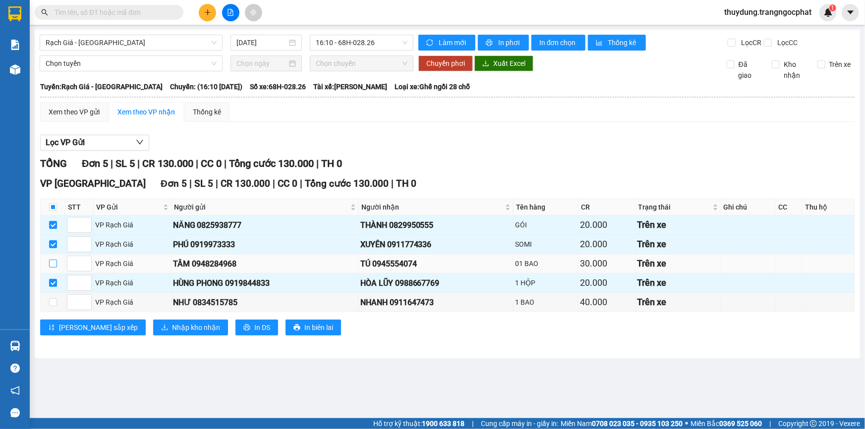
click at [50, 263] on input "checkbox" at bounding box center [53, 264] width 8 height 8
checkbox input "true"
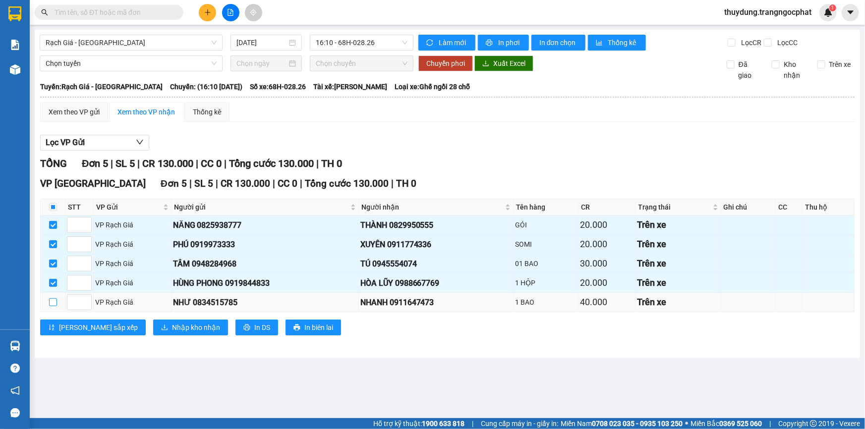
click at [56, 301] on input "checkbox" at bounding box center [53, 302] width 8 height 8
checkbox input "true"
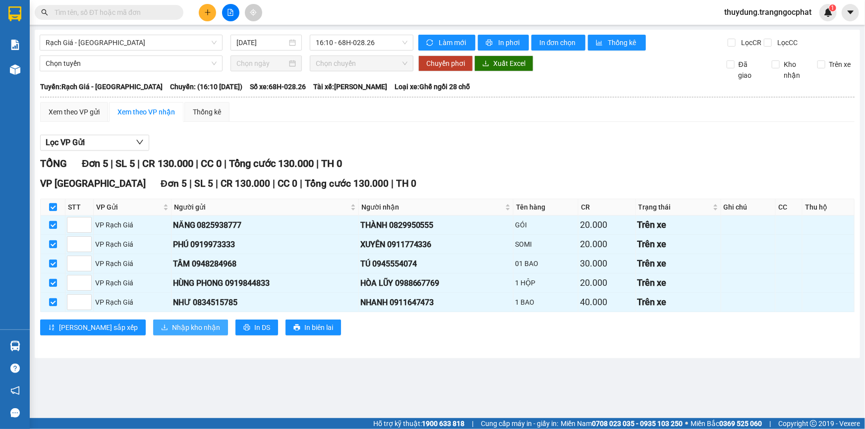
click at [172, 326] on span "Nhập kho nhận" at bounding box center [196, 327] width 48 height 11
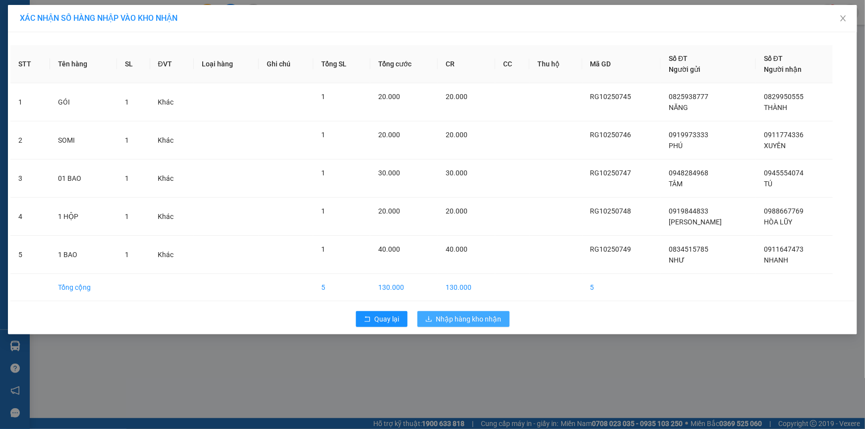
click at [464, 318] on span "Nhập hàng kho nhận" at bounding box center [468, 319] width 65 height 11
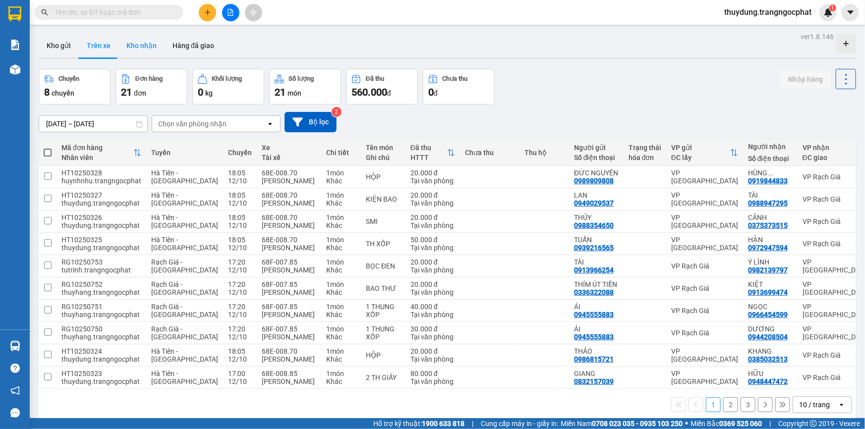
click at [143, 44] on button "Kho nhận" at bounding box center [141, 46] width 46 height 24
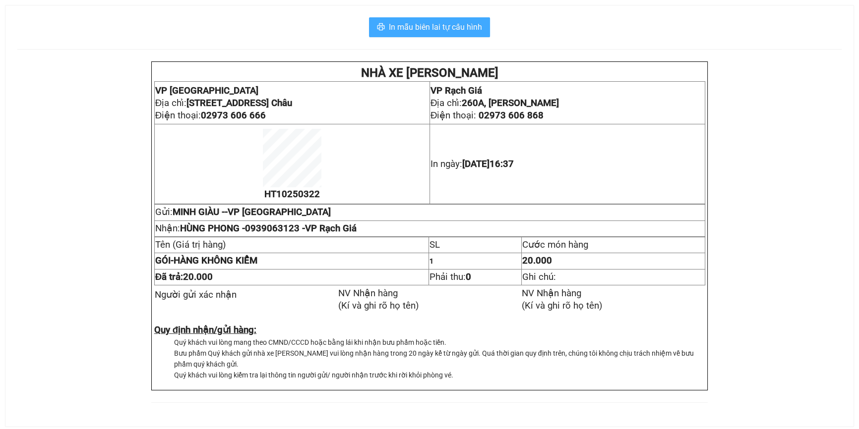
click at [479, 29] on span "In mẫu biên lai tự cấu hình" at bounding box center [435, 27] width 93 height 12
click at [465, 17] on div "In mẫu biên lai tự cấu hình NHÀ XE [PERSON_NAME] VP [GEOGRAPHIC_DATA] chỉ: [STR…" at bounding box center [429, 215] width 848 height 421
click at [465, 21] on span "In mẫu biên lai tự cấu hình" at bounding box center [435, 27] width 93 height 12
click at [399, 33] on span "In mẫu biên lai tự cấu hình" at bounding box center [435, 27] width 93 height 12
click at [455, 25] on span "In mẫu biên lai tự cấu hình" at bounding box center [435, 27] width 93 height 12
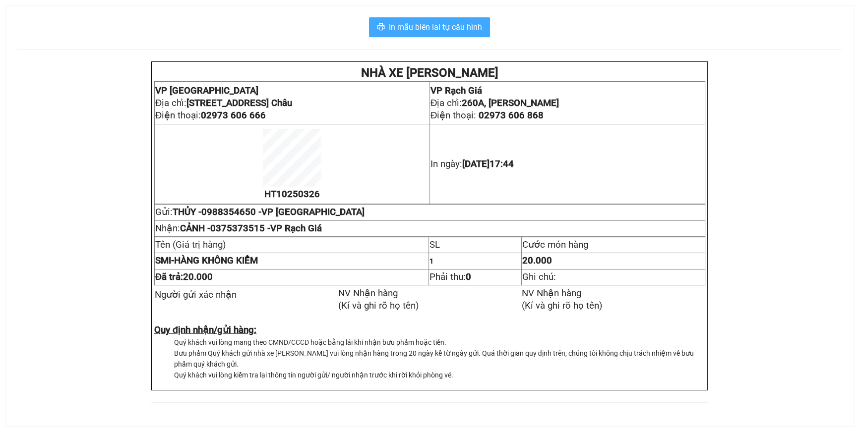
drag, startPoint x: 451, startPoint y: 16, endPoint x: 451, endPoint y: 25, distance: 9.4
click at [451, 17] on div "In mẫu biên lai tự cấu hình NHÀ XE [PERSON_NAME] VP [GEOGRAPHIC_DATA] chỉ: [STR…" at bounding box center [429, 215] width 848 height 421
click at [451, 26] on span "In mẫu biên lai tự cấu hình" at bounding box center [435, 27] width 93 height 12
click at [466, 28] on span "In mẫu biên lai tự cấu hình" at bounding box center [435, 27] width 93 height 12
